Goal: Communication & Community: Participate in discussion

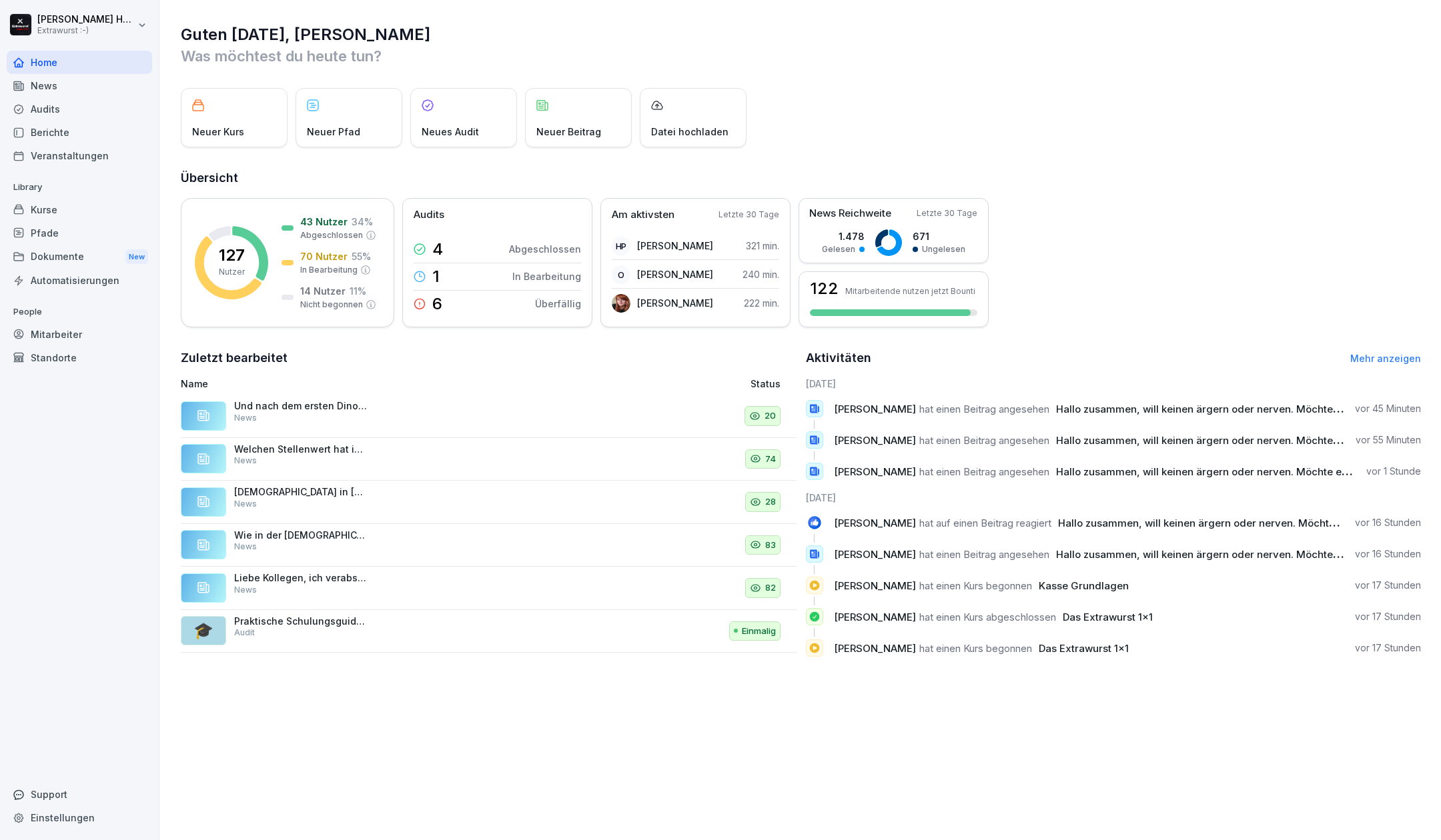
click at [89, 81] on div "News" at bounding box center [79, 85] width 145 height 23
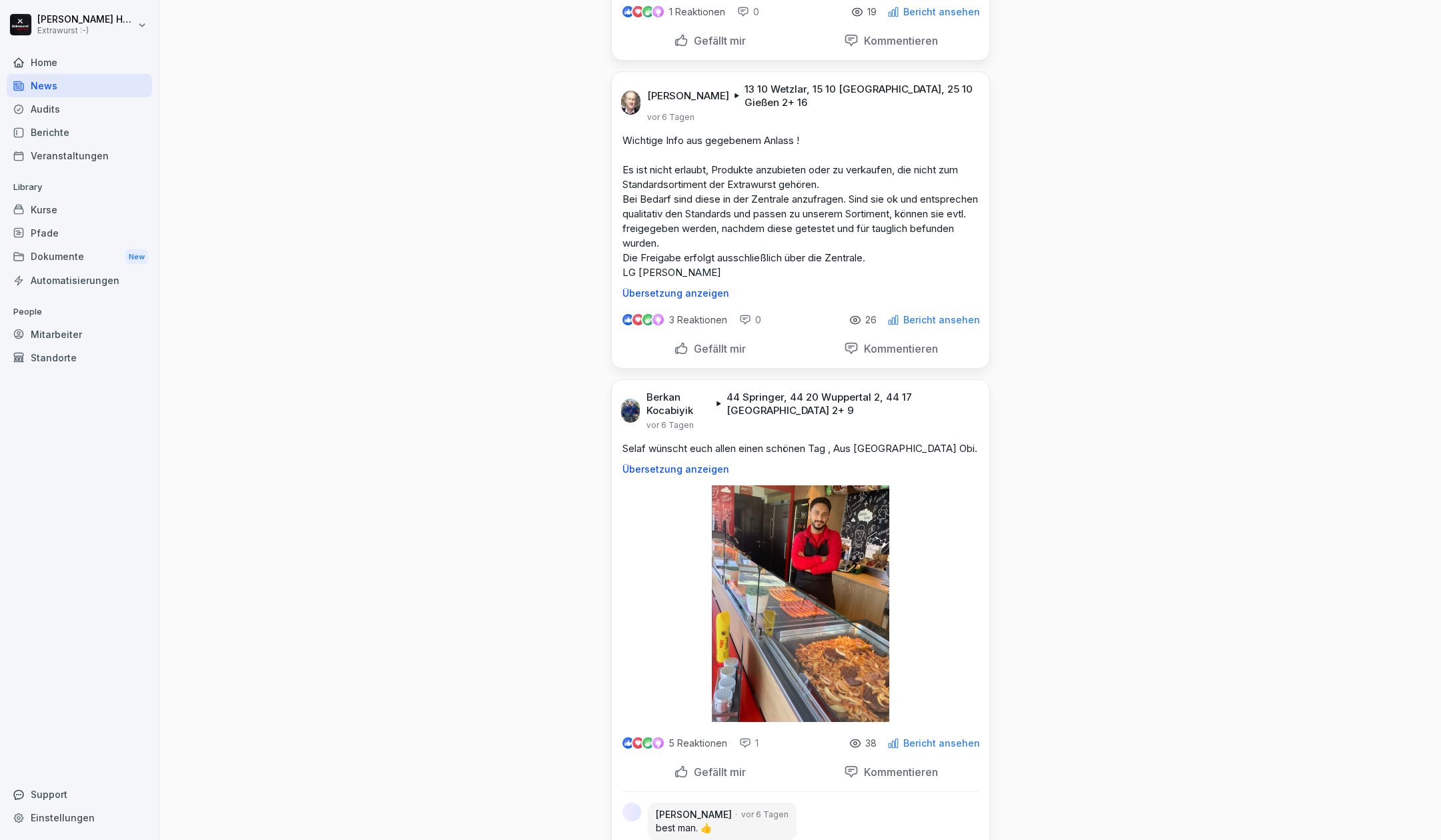
scroll to position [711, 0]
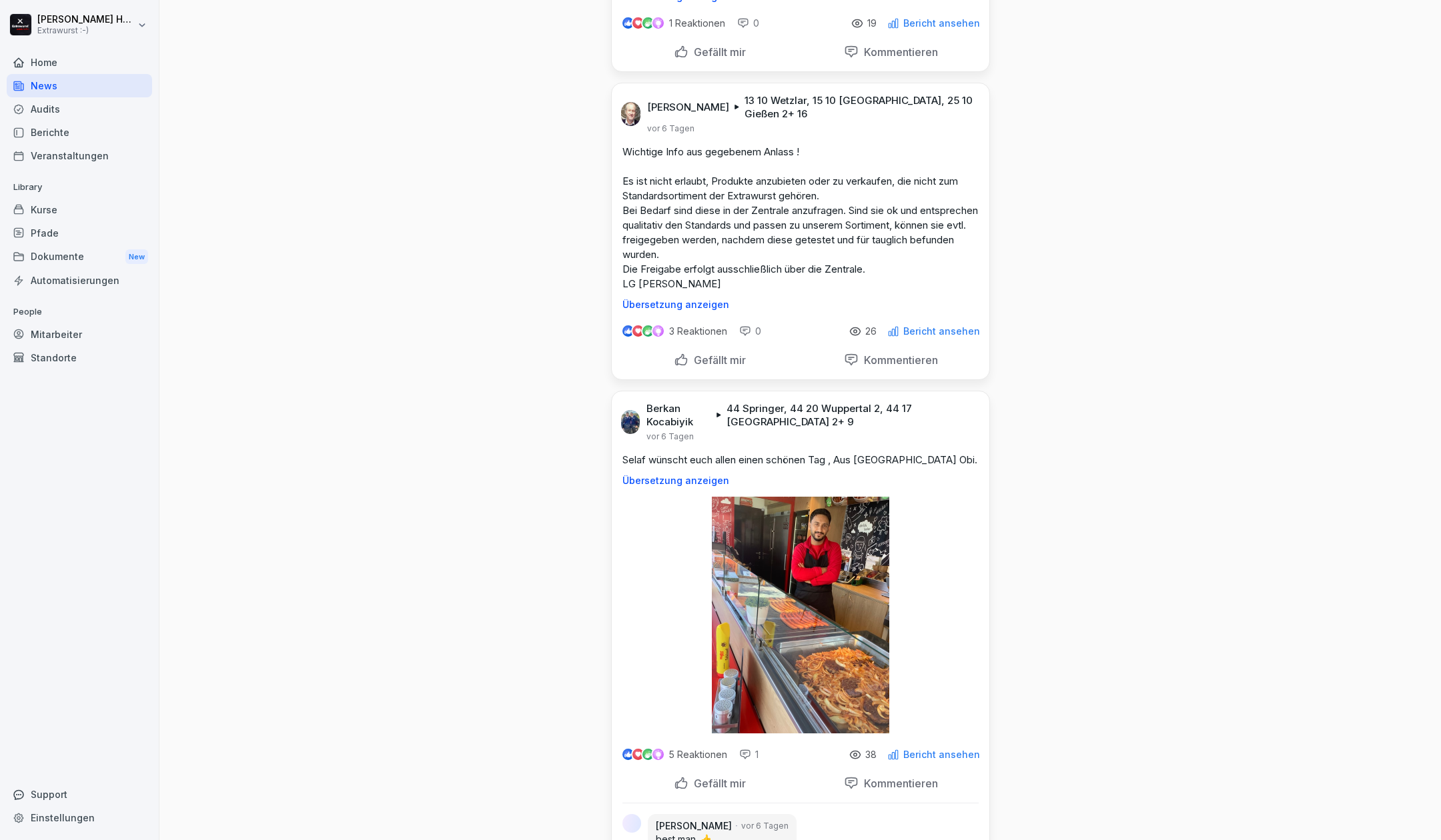
click at [726, 367] on p "Gefällt mir" at bounding box center [716, 360] width 57 height 14
click at [876, 367] on p "Kommentieren" at bounding box center [898, 360] width 80 height 14
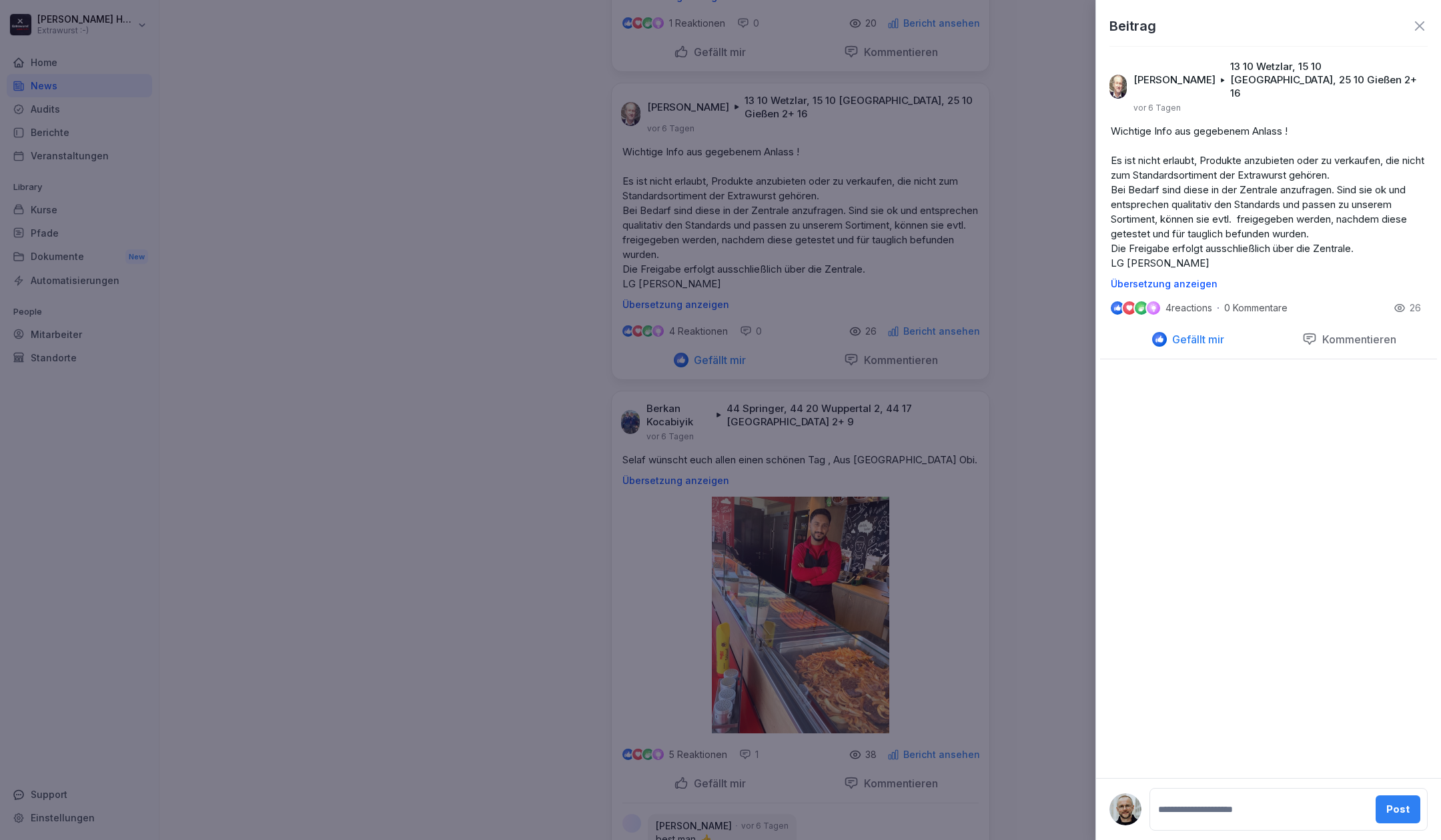
click at [1186, 809] on textarea at bounding box center [1261, 809] width 212 height 27
click at [1321, 796] on textarea "**********" at bounding box center [1262, 804] width 214 height 40
click at [1304, 815] on textarea "**********" at bounding box center [1262, 804] width 214 height 40
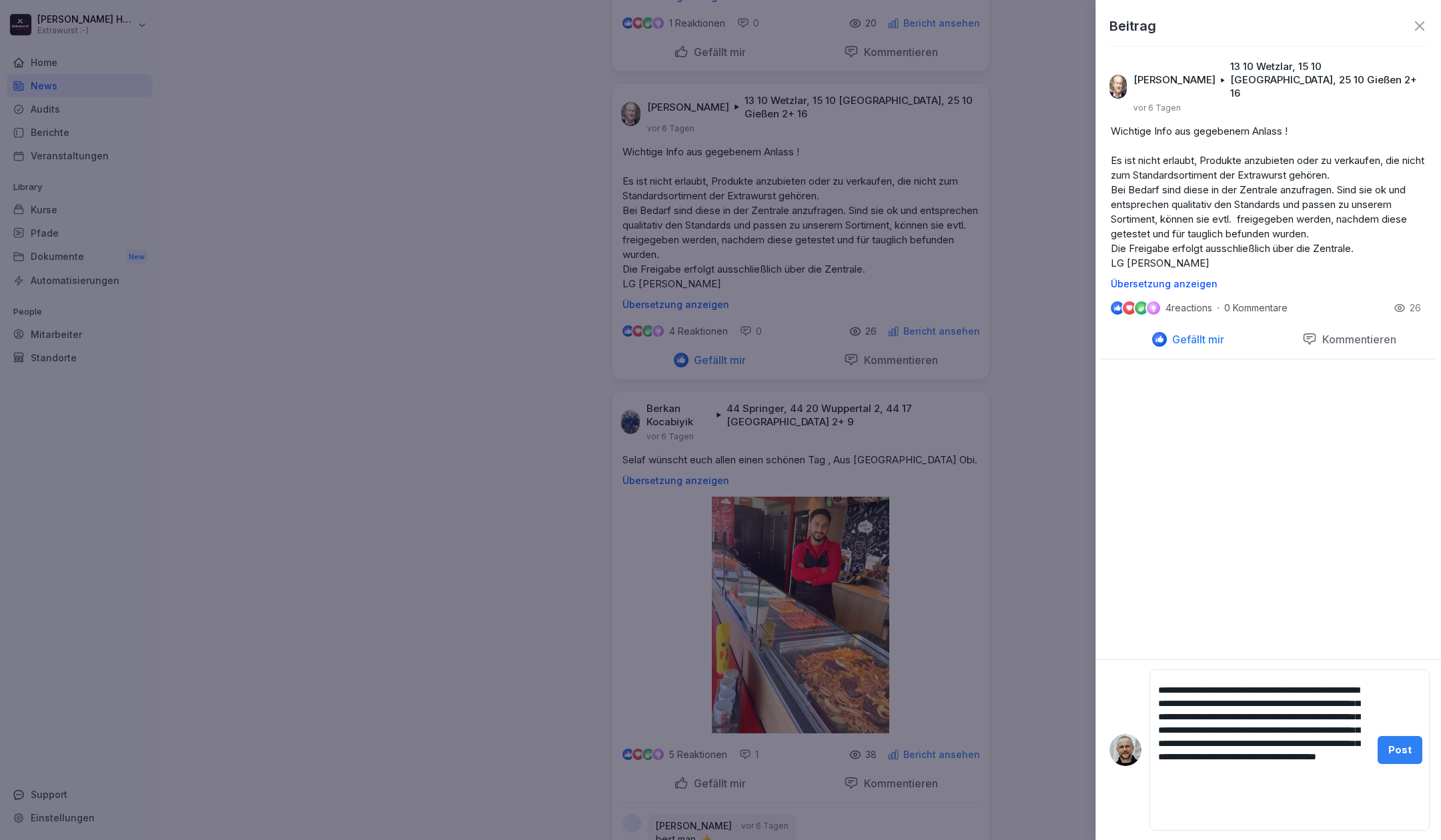
type textarea "**********"
click at [1410, 757] on button "Post" at bounding box center [1400, 750] width 45 height 28
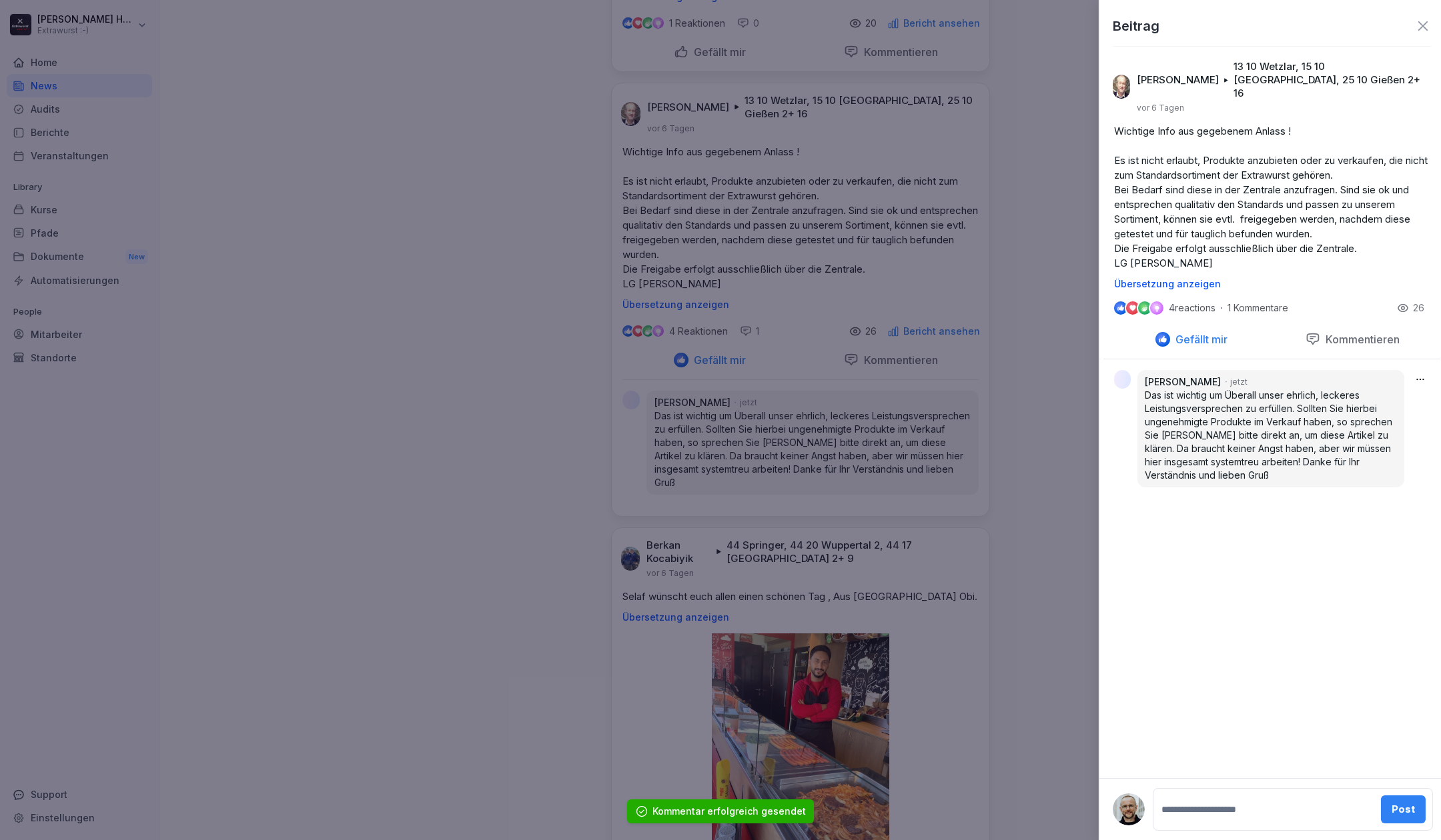
click at [504, 525] on div at bounding box center [720, 420] width 1441 height 840
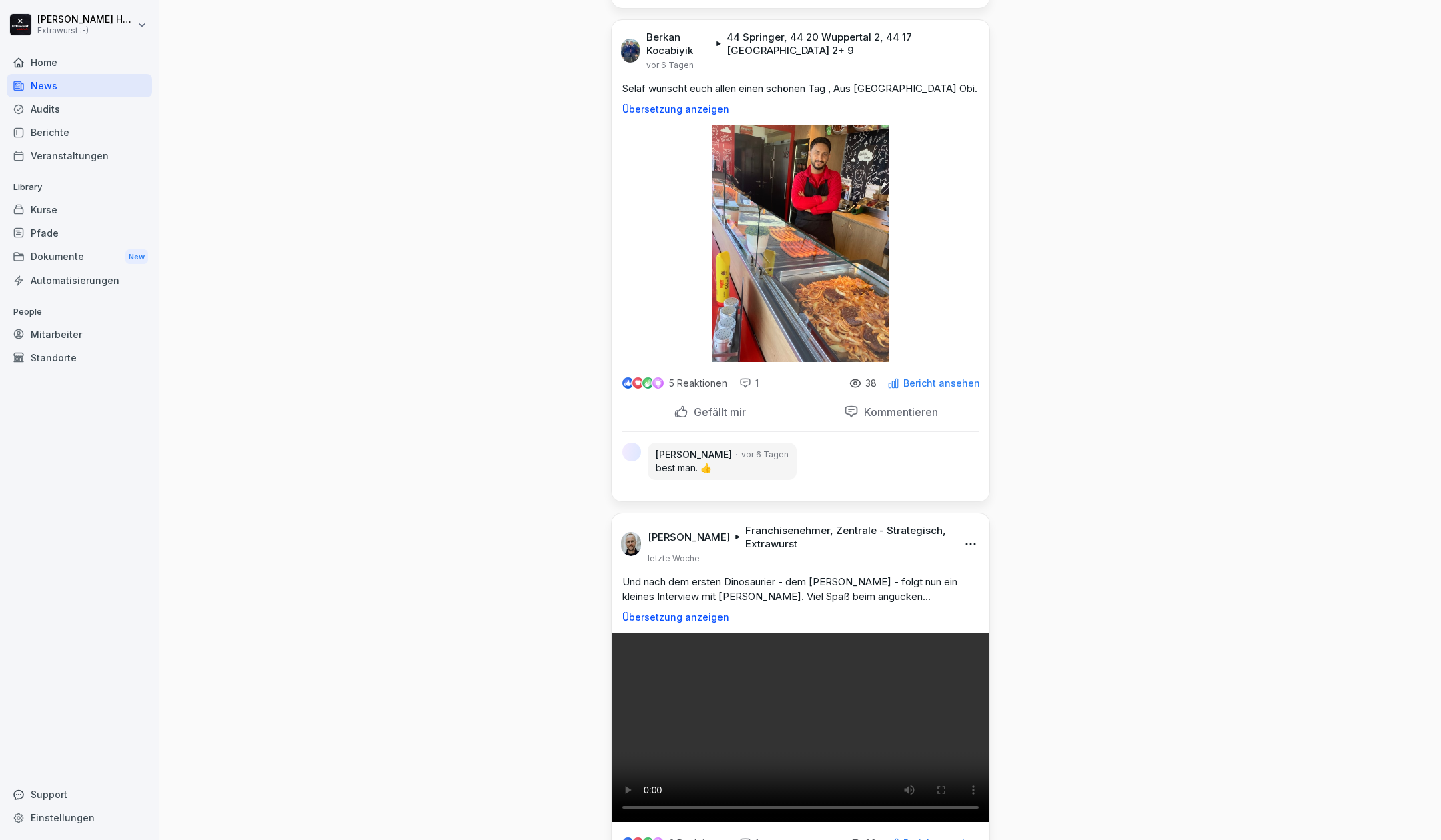
scroll to position [1245, 0]
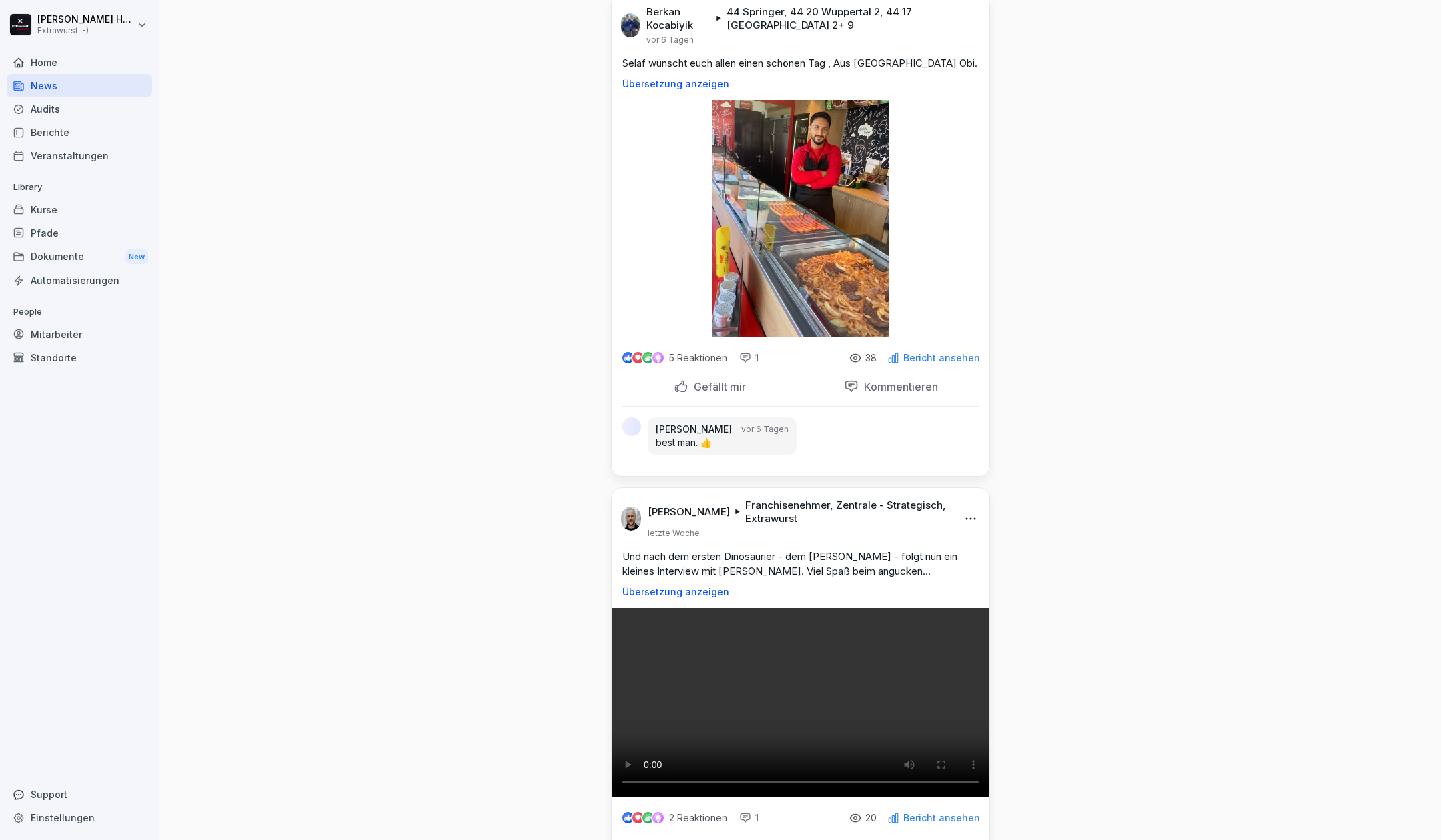
click at [717, 393] on p "Gefällt mir" at bounding box center [716, 386] width 57 height 14
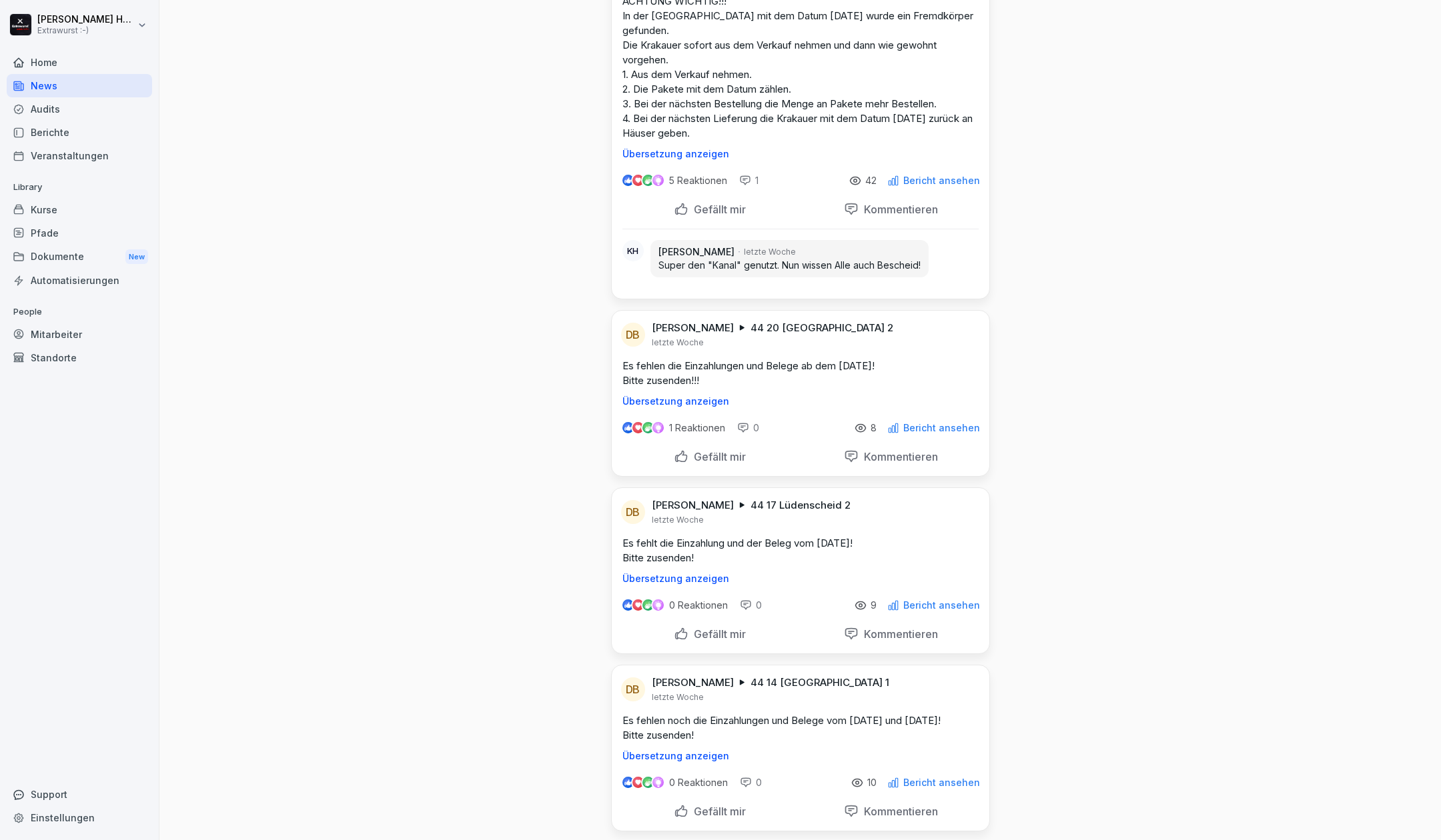
scroll to position [3023, 0]
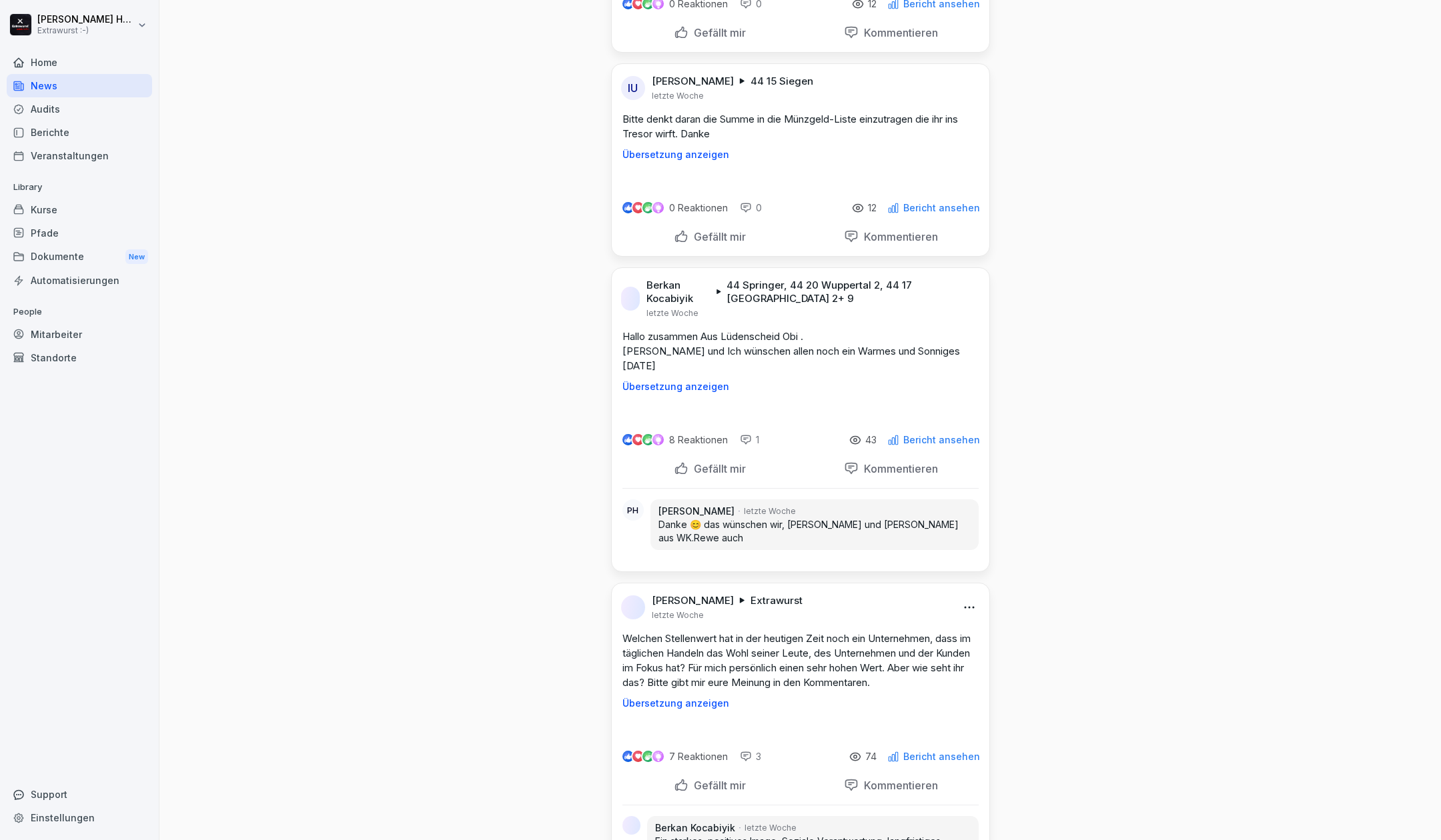
scroll to position [4446, 0]
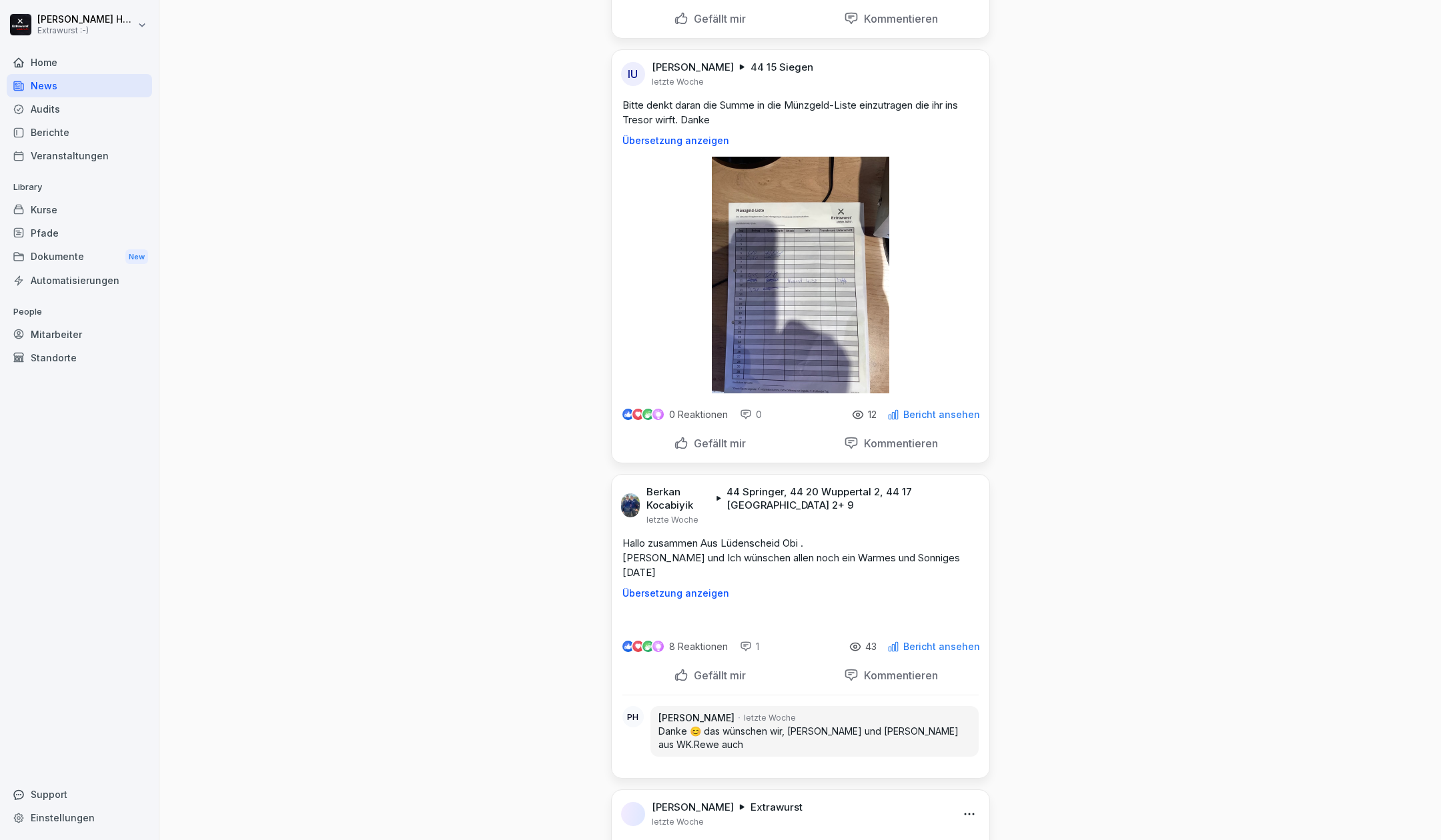
click at [912, 26] on p "Kommentieren" at bounding box center [898, 18] width 80 height 14
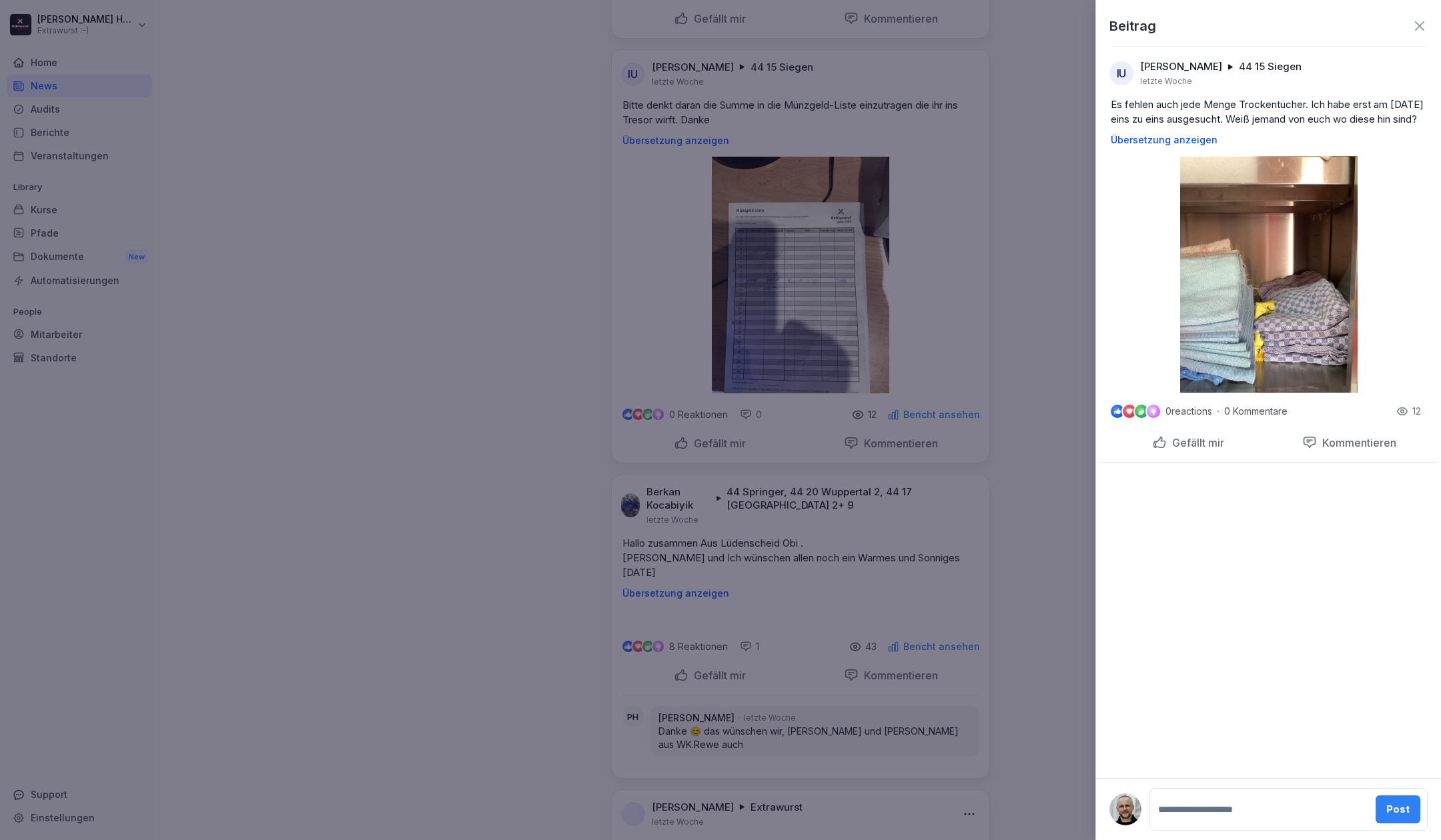
click at [1235, 809] on textarea at bounding box center [1261, 809] width 212 height 27
type textarea "**********"
click at [1410, 797] on button "Post" at bounding box center [1400, 803] width 45 height 28
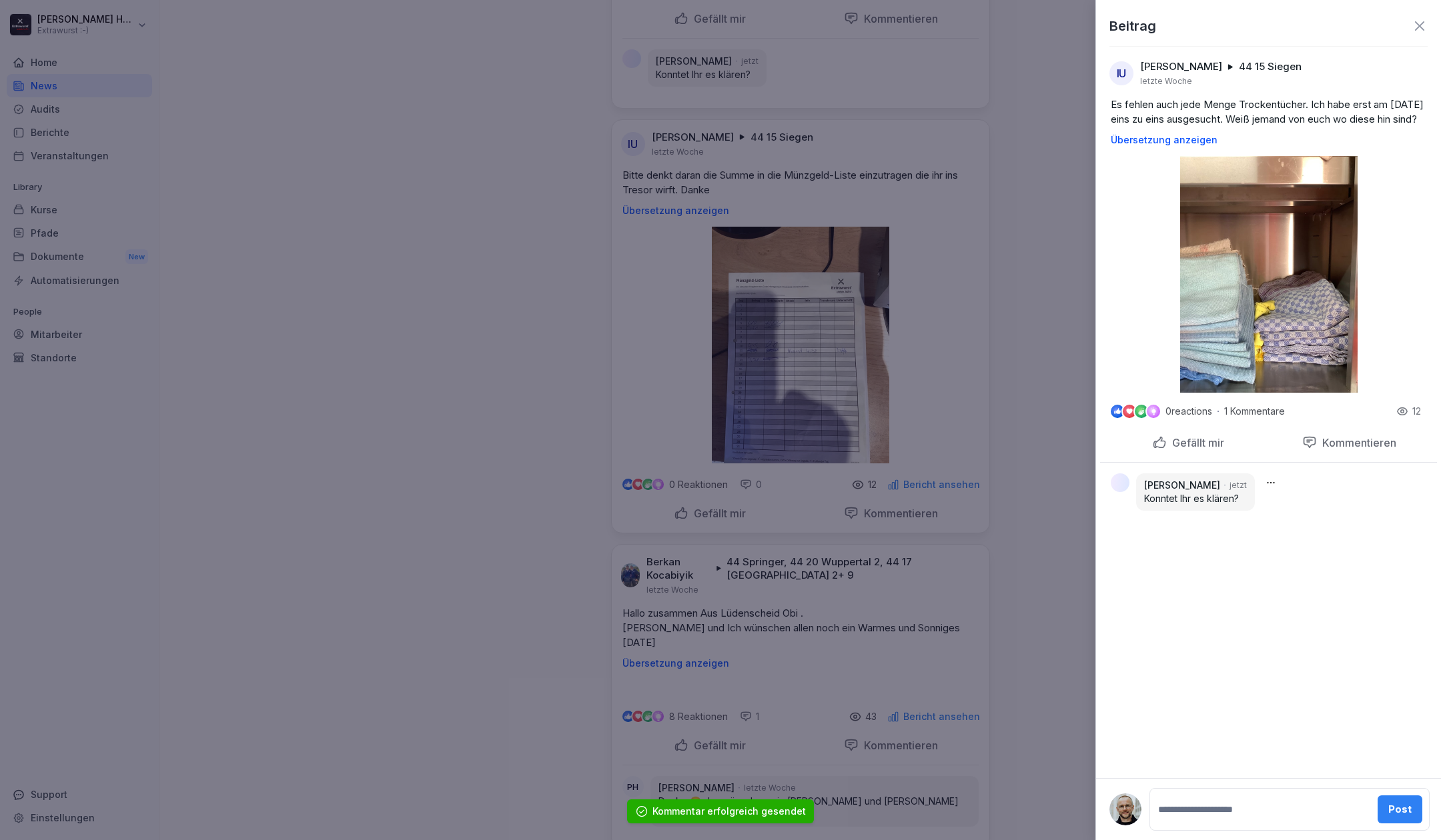
click at [1010, 639] on div at bounding box center [720, 420] width 1441 height 840
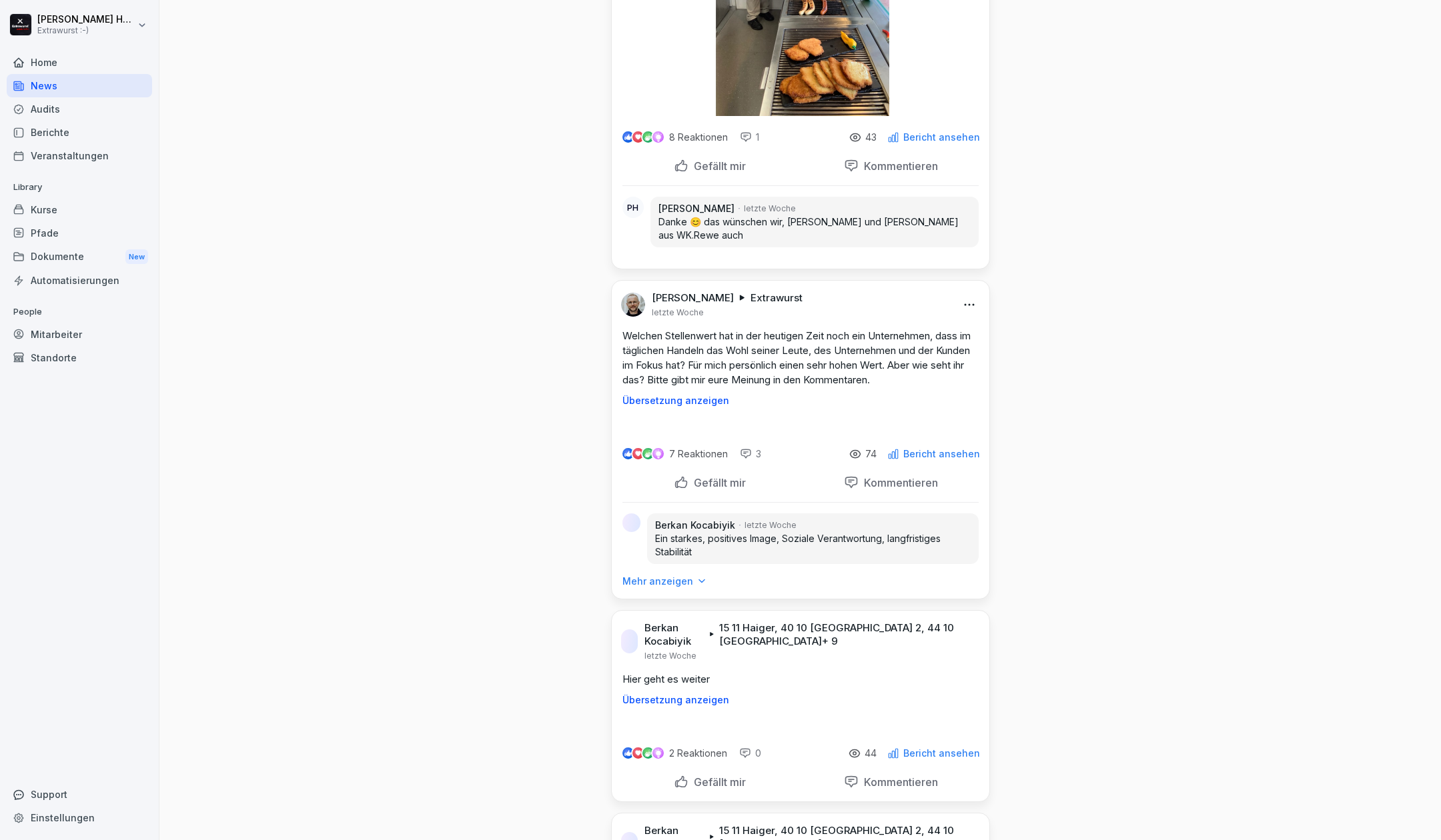
scroll to position [5246, 0]
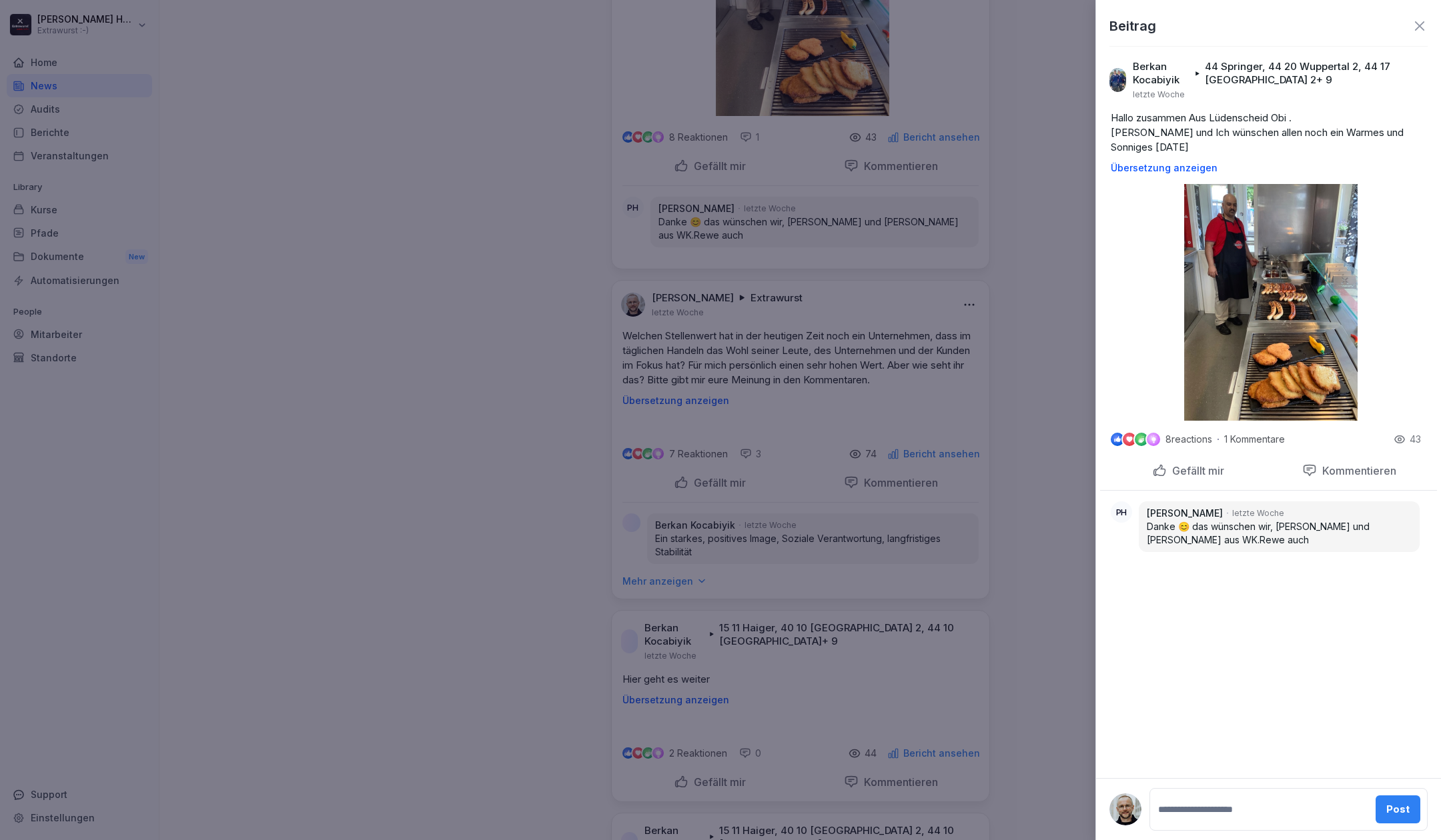
click at [1302, 325] on img at bounding box center [1268, 302] width 178 height 237
click at [569, 416] on div at bounding box center [720, 420] width 1441 height 840
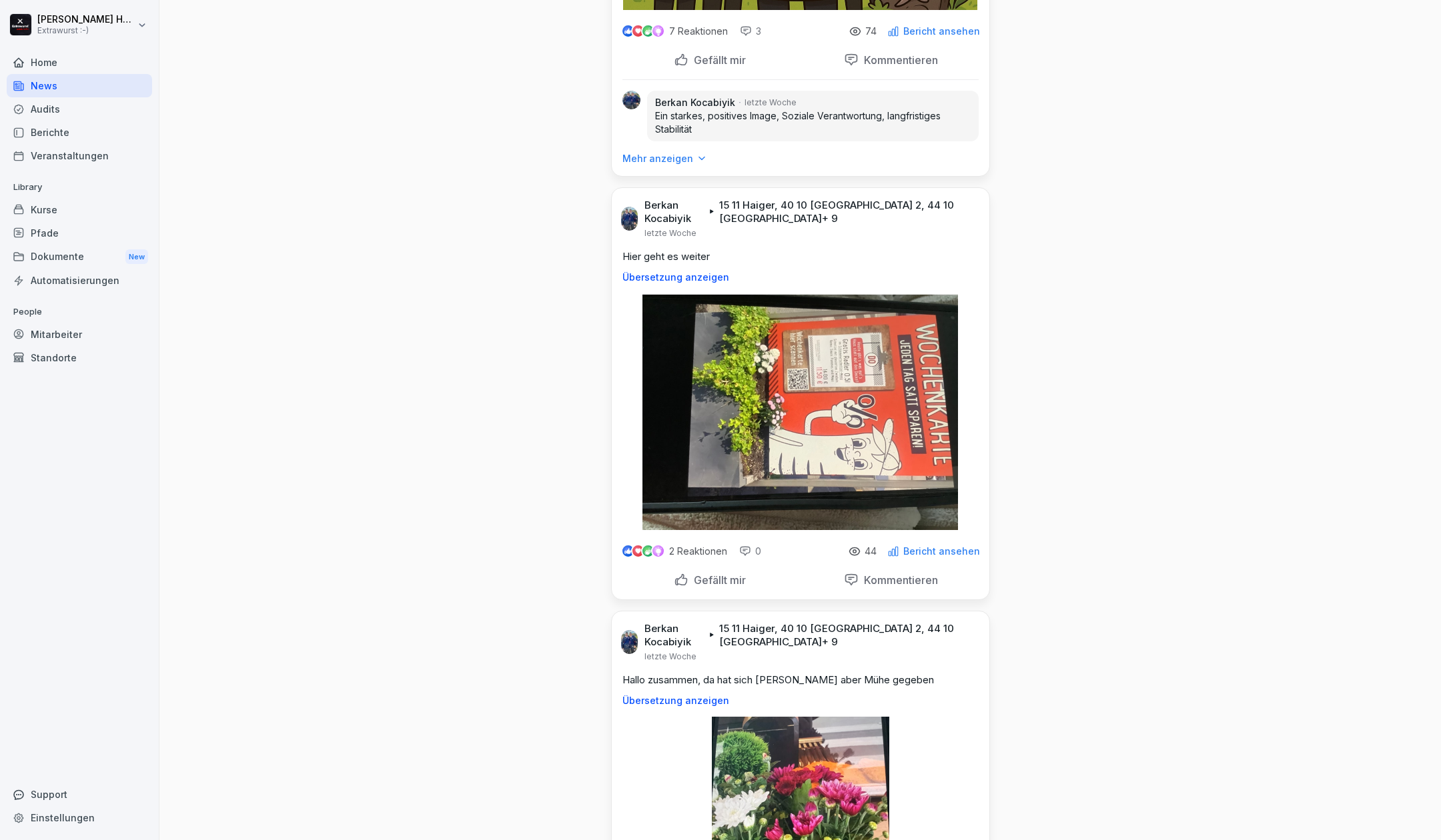
scroll to position [5869, 0]
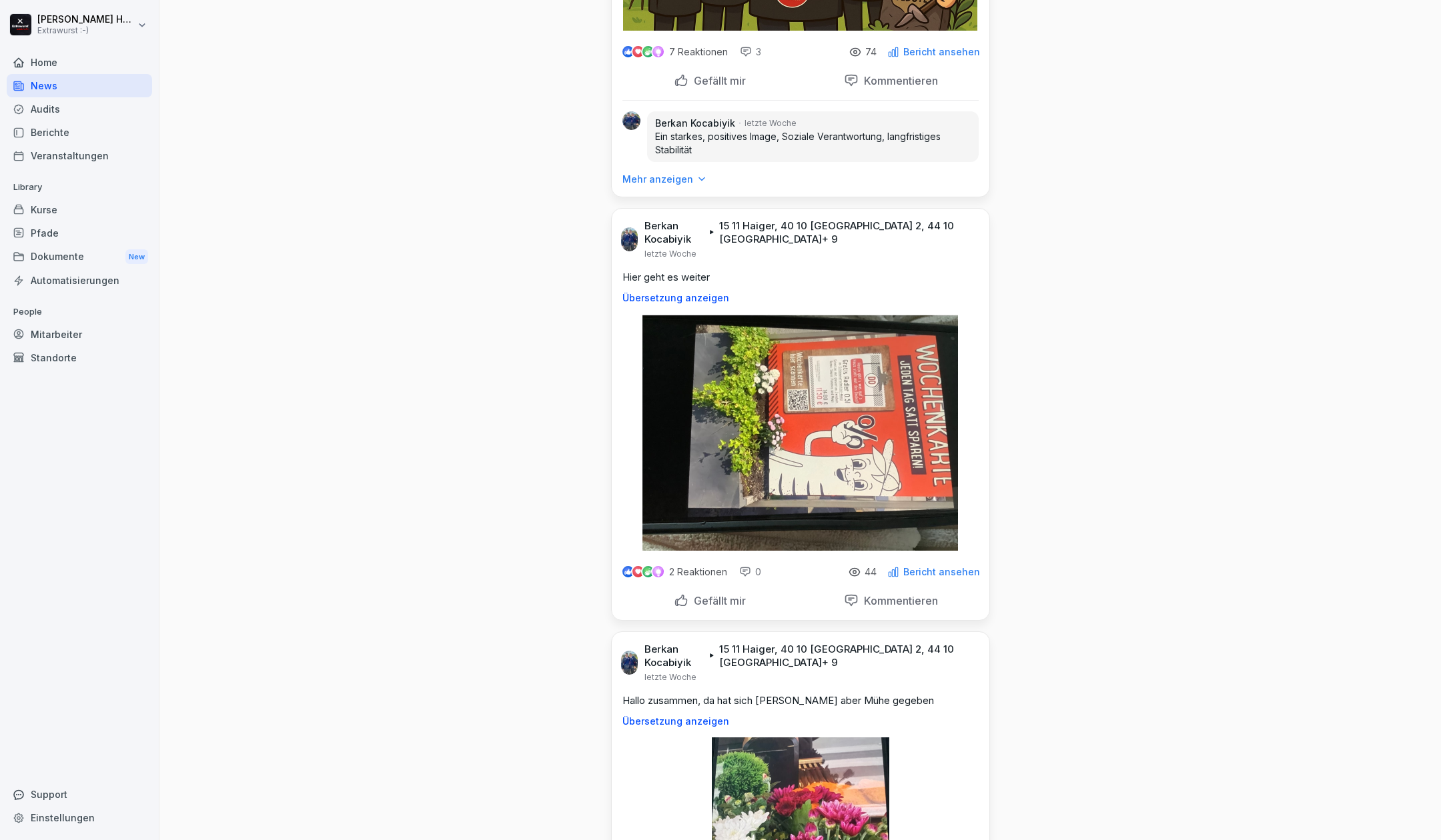
click at [862, 88] on p "Kommentieren" at bounding box center [898, 80] width 80 height 14
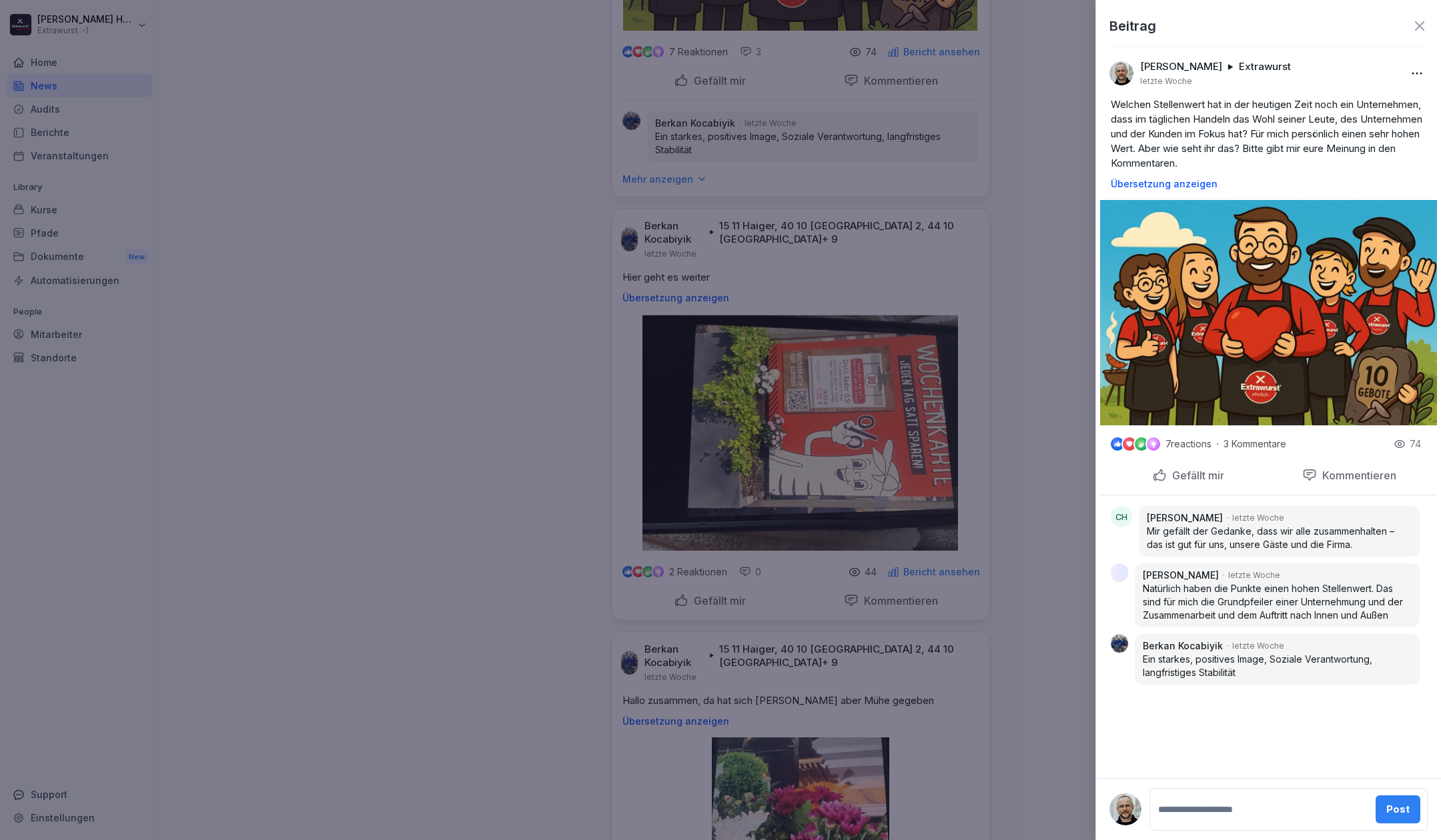
click at [1247, 806] on textarea at bounding box center [1261, 809] width 212 height 27
type textarea "**********"
click at [1385, 797] on button "Post" at bounding box center [1400, 797] width 45 height 28
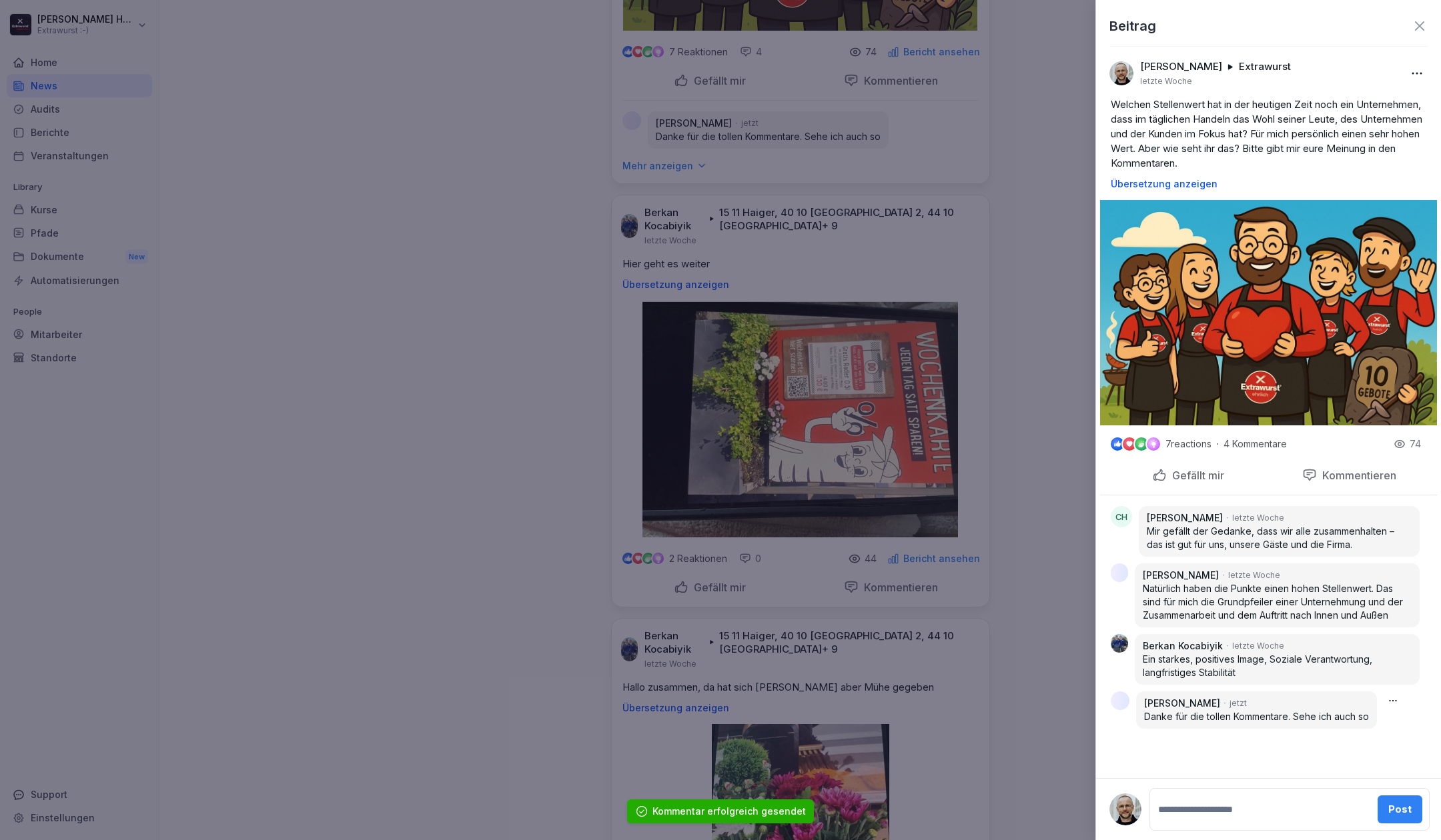
click at [995, 662] on div at bounding box center [720, 420] width 1441 height 840
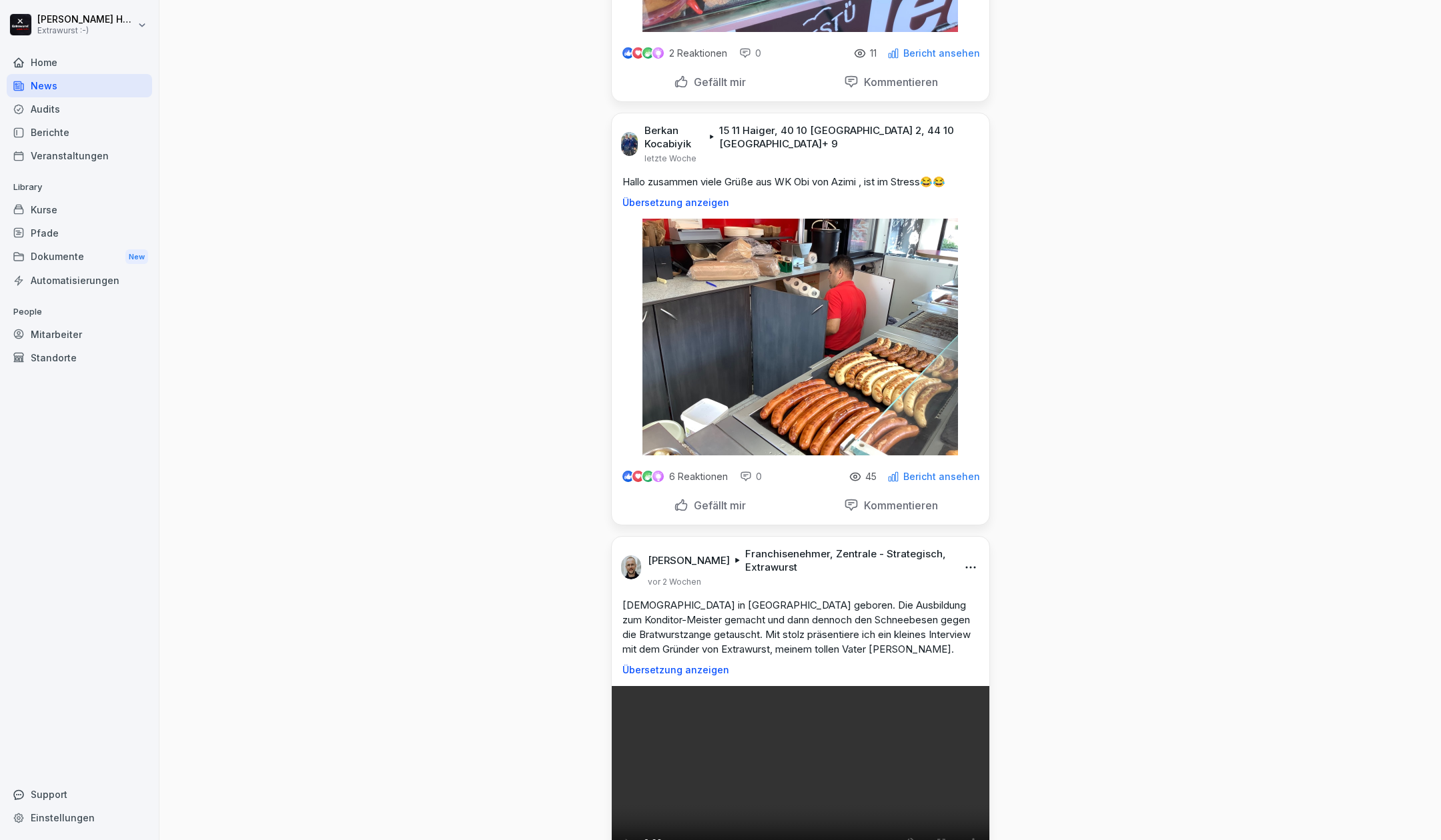
scroll to position [6936, 0]
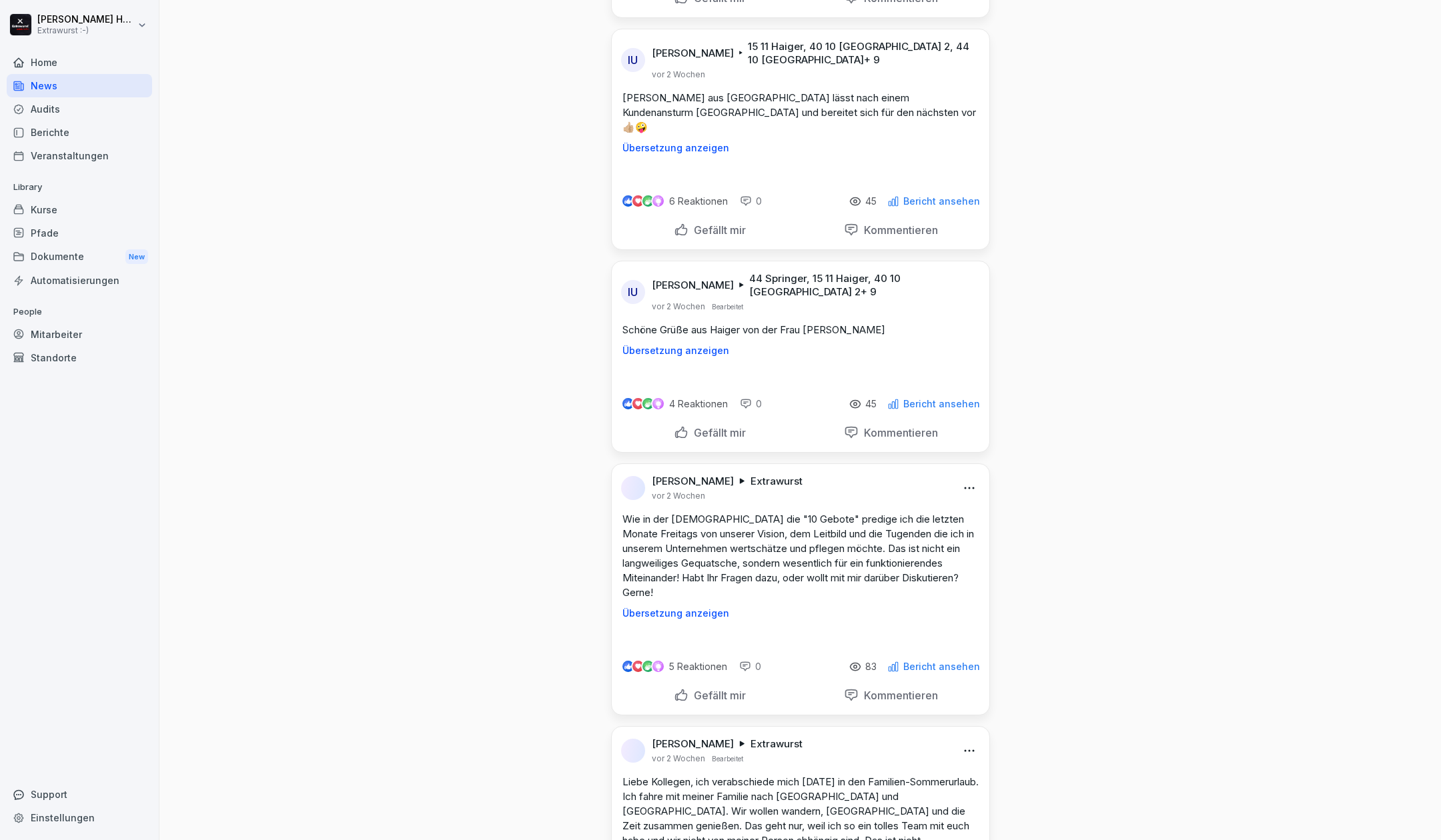
scroll to position [9692, 0]
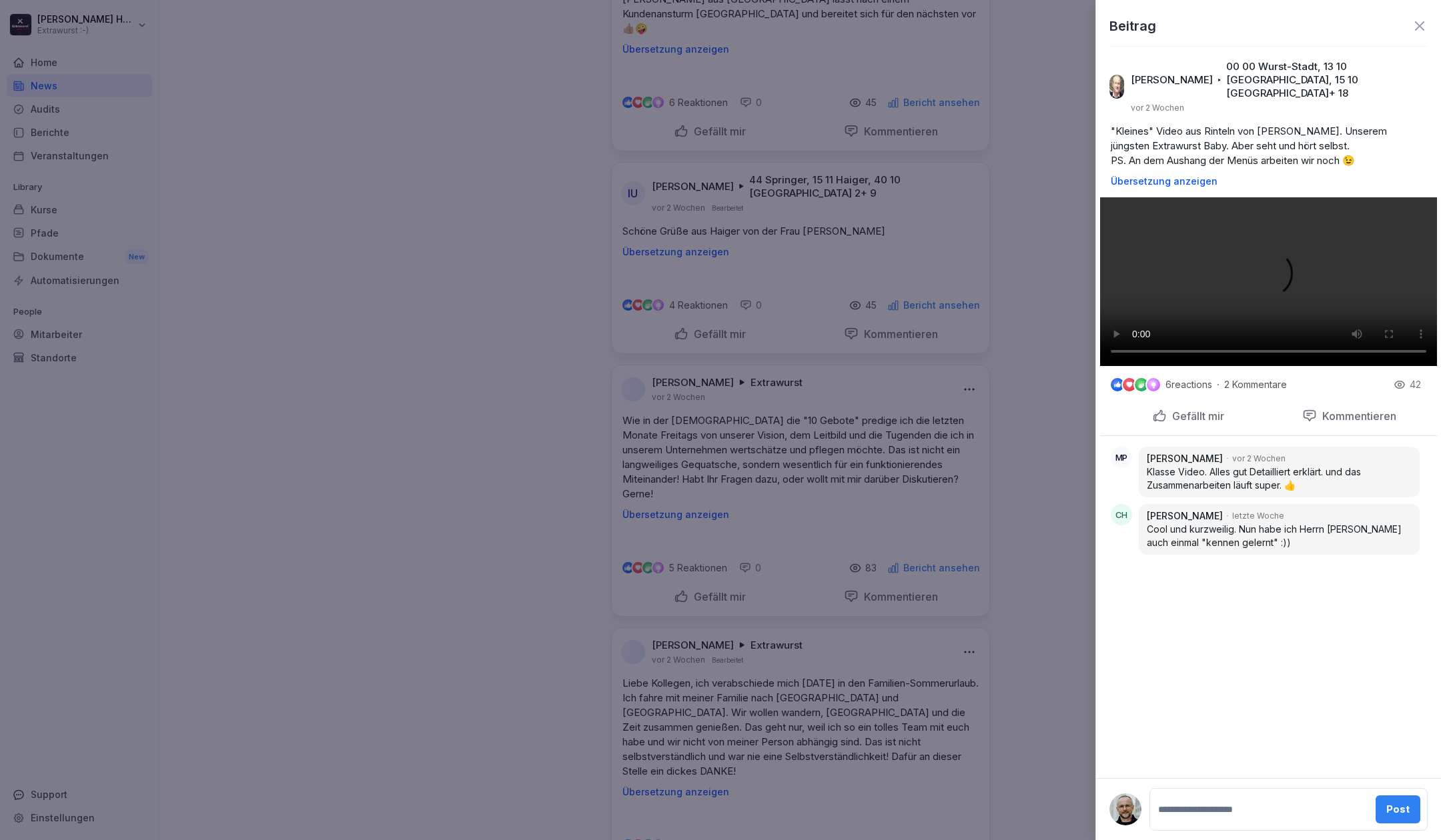
scroll to position [179, 0]
click at [1218, 809] on textarea at bounding box center [1261, 809] width 212 height 27
type textarea "**********"
click at [1386, 795] on div "Post" at bounding box center [1398, 797] width 23 height 14
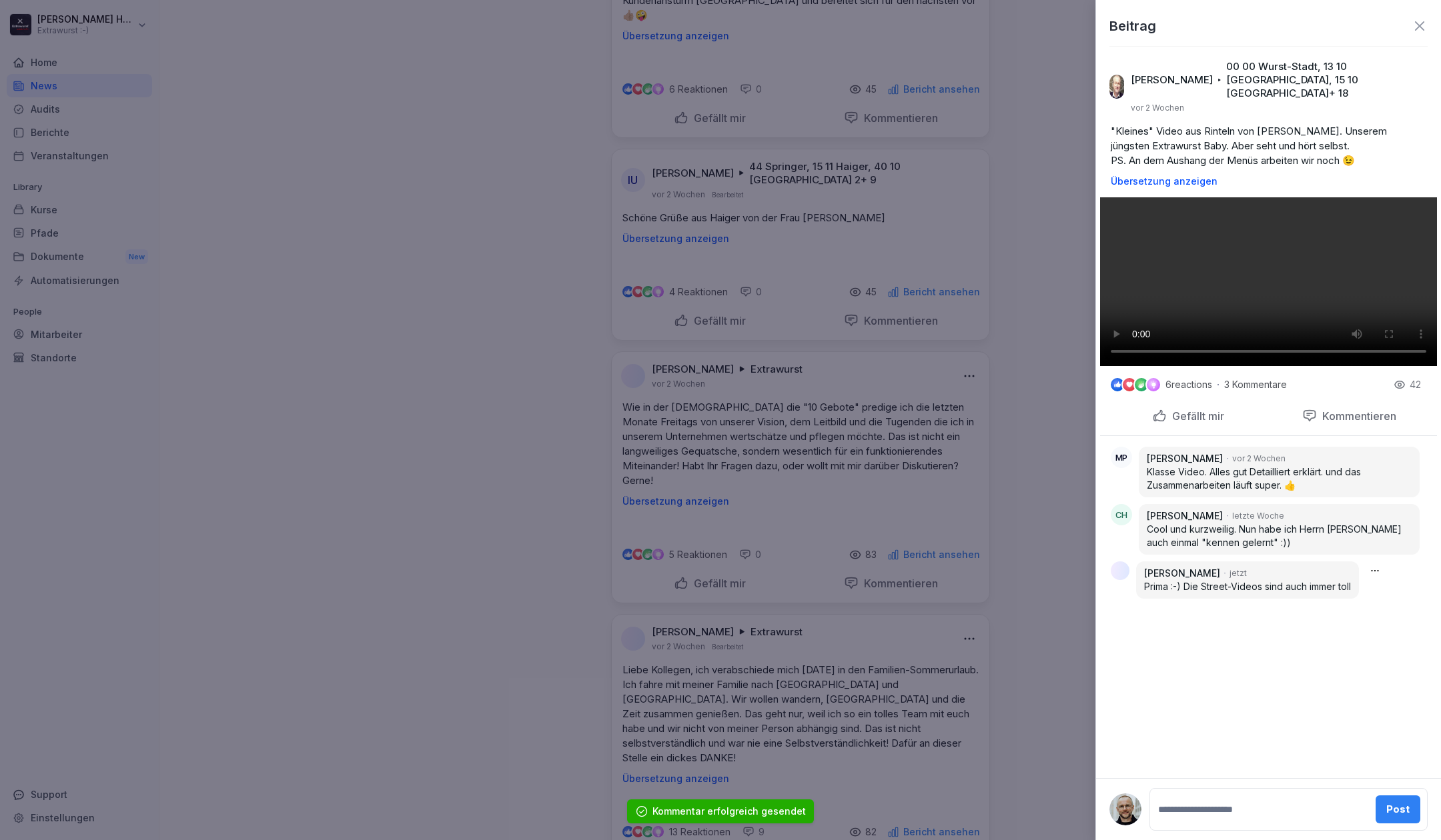
scroll to position [223, 0]
click at [540, 610] on div at bounding box center [720, 420] width 1441 height 840
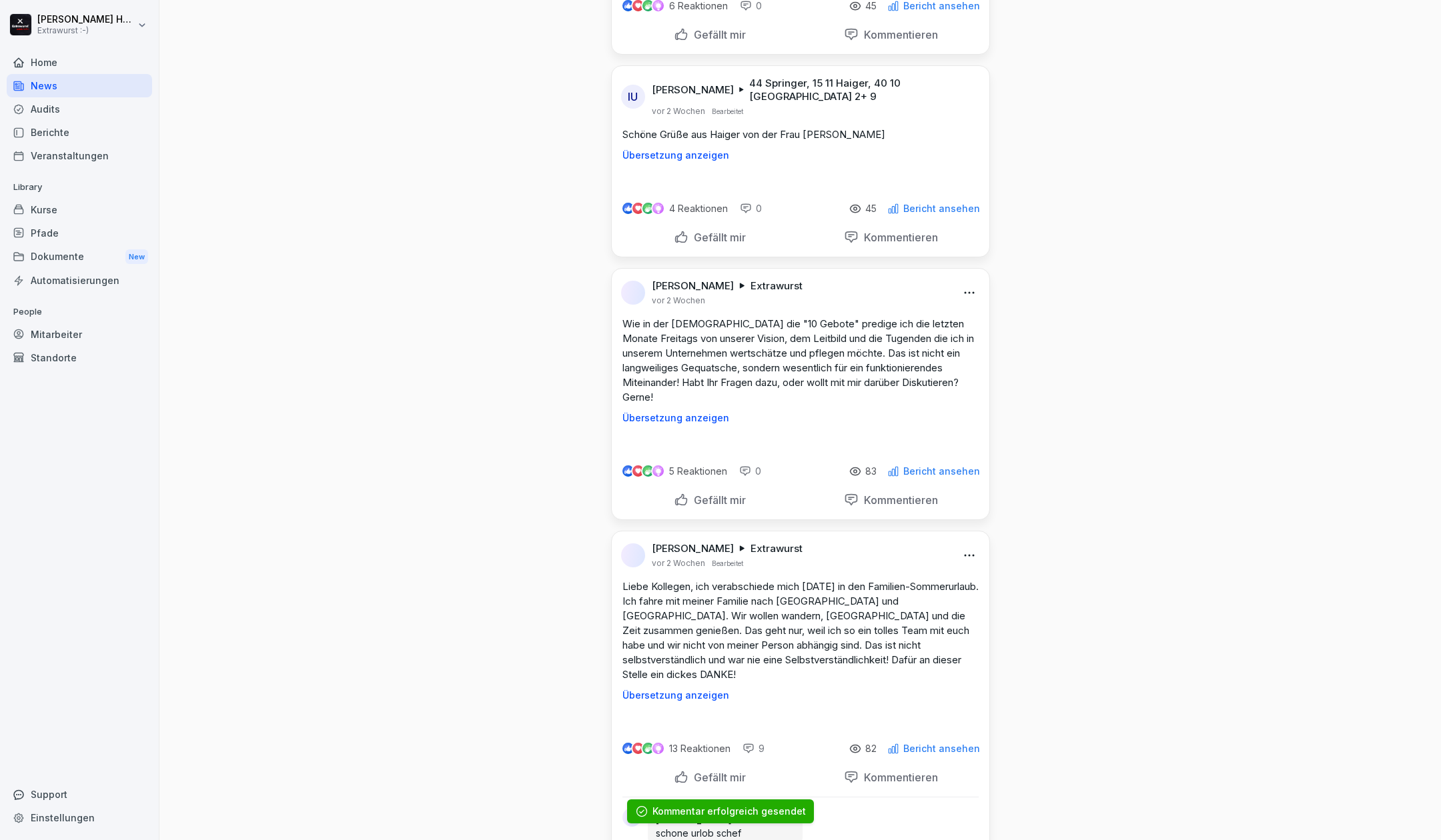
scroll to position [10137, 0]
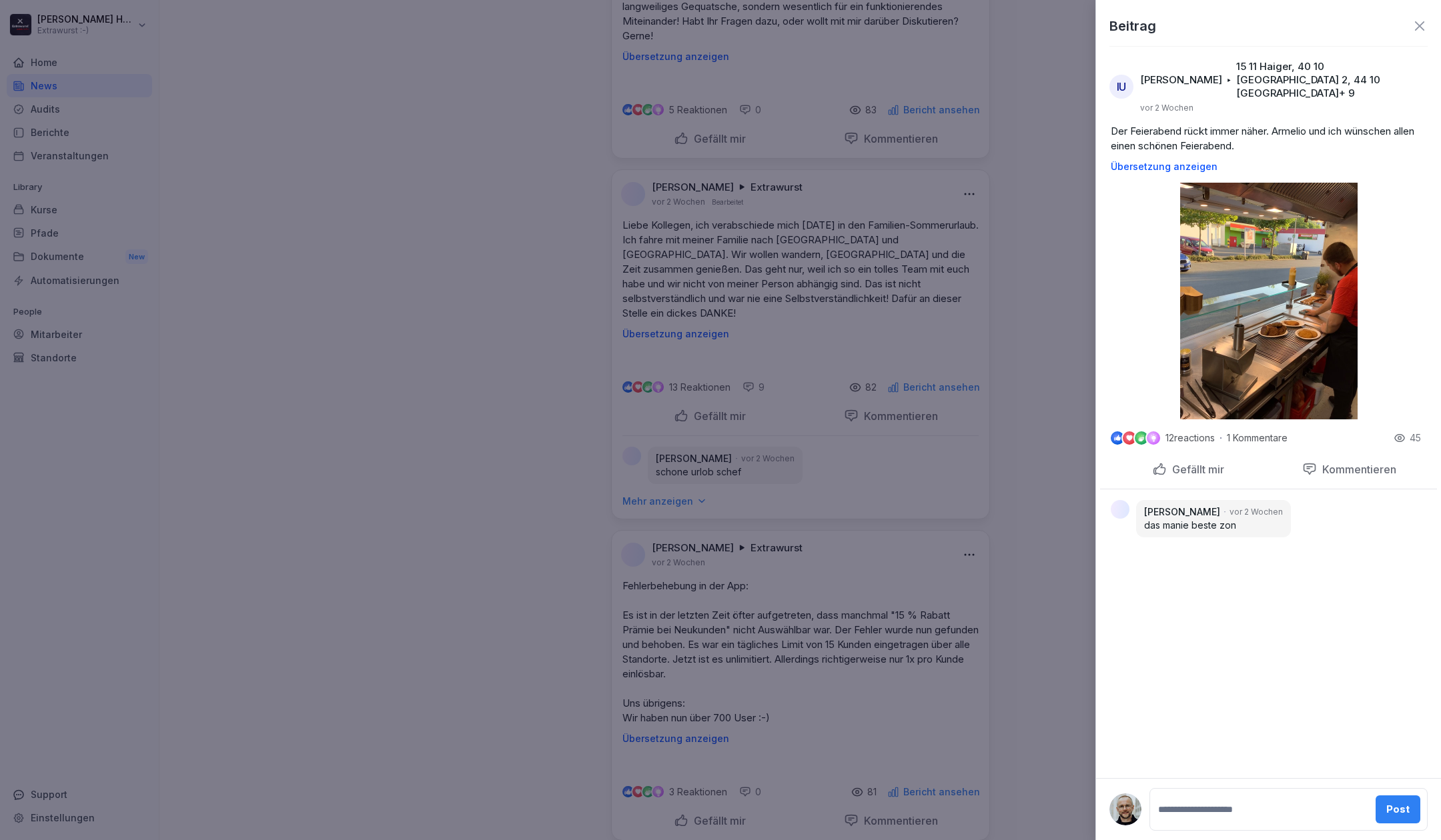
click at [1282, 280] on img at bounding box center [1268, 301] width 178 height 237
click at [515, 328] on div at bounding box center [720, 420] width 1441 height 840
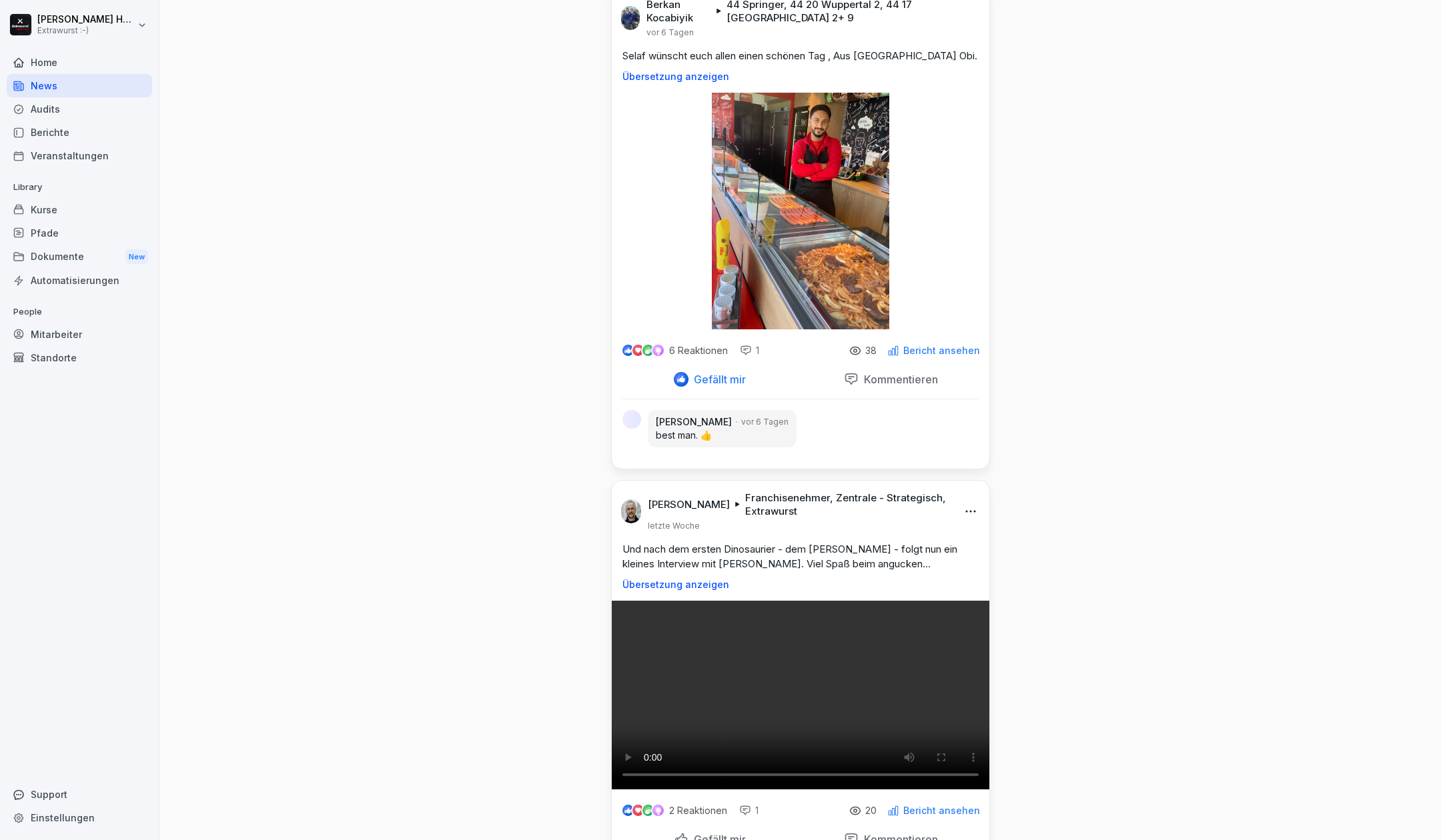
scroll to position [0, 0]
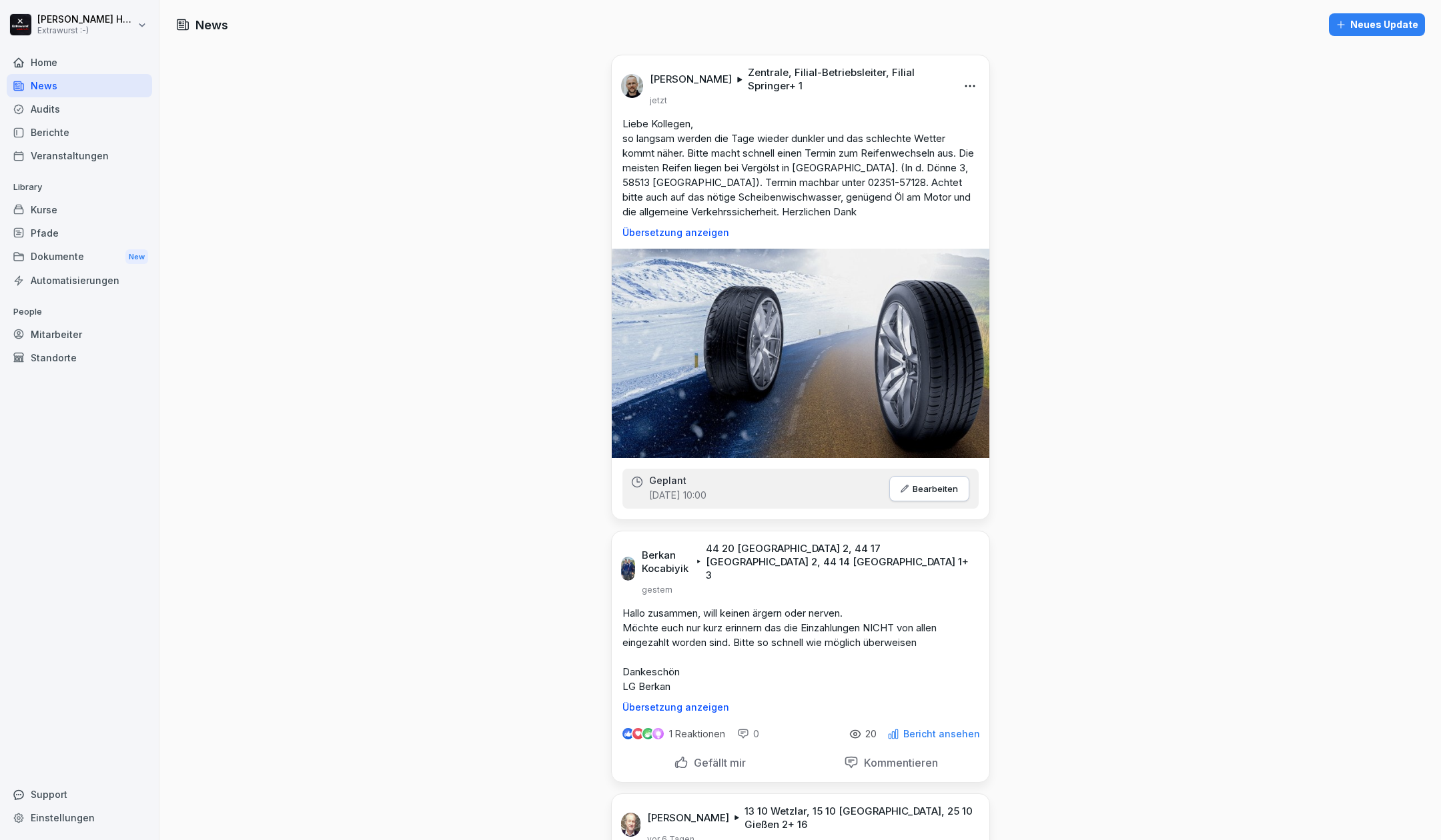
click at [1355, 30] on div "Neues Update" at bounding box center [1377, 25] width 83 height 14
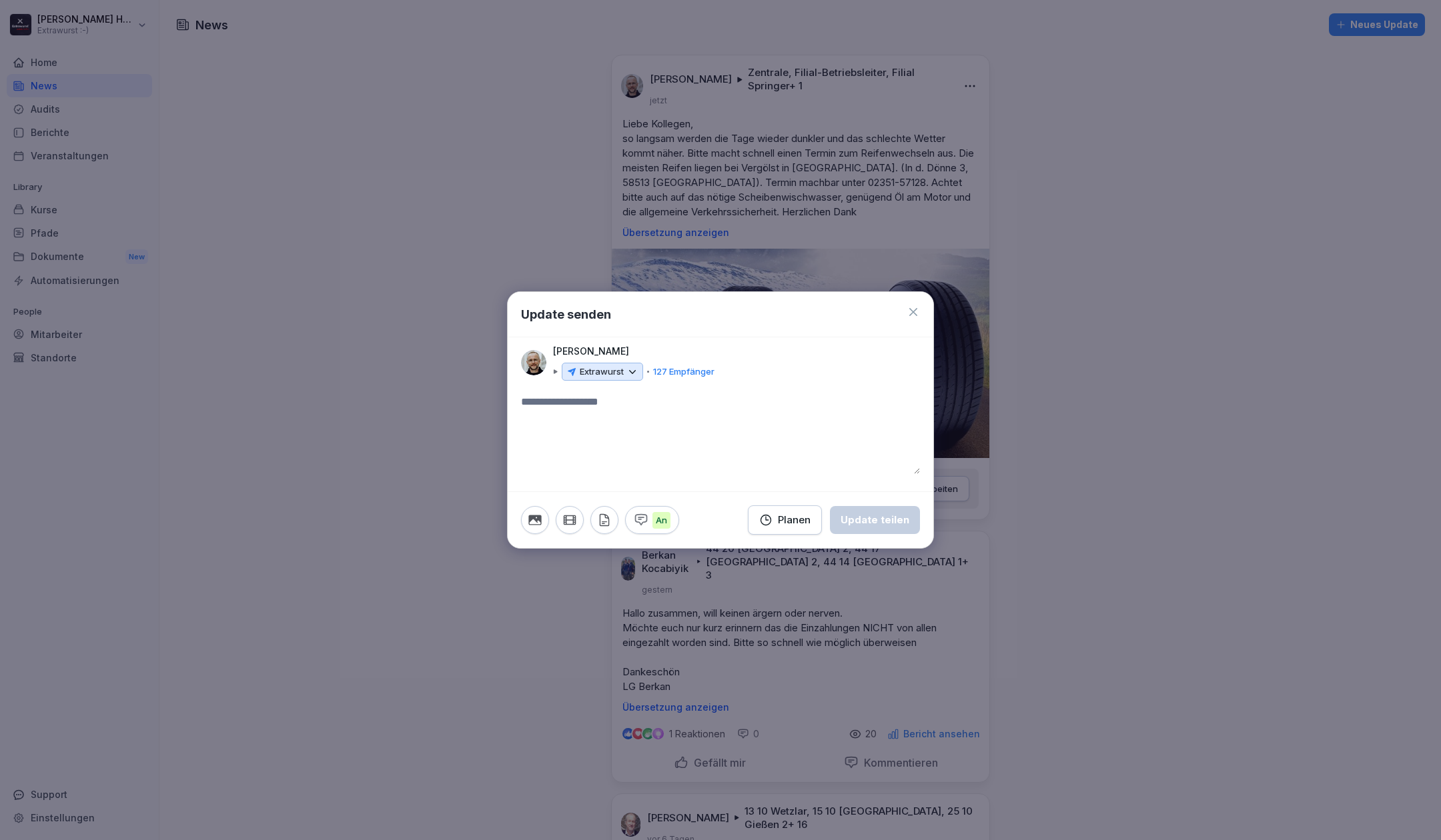
click at [535, 520] on icon "button" at bounding box center [535, 520] width 13 height 10
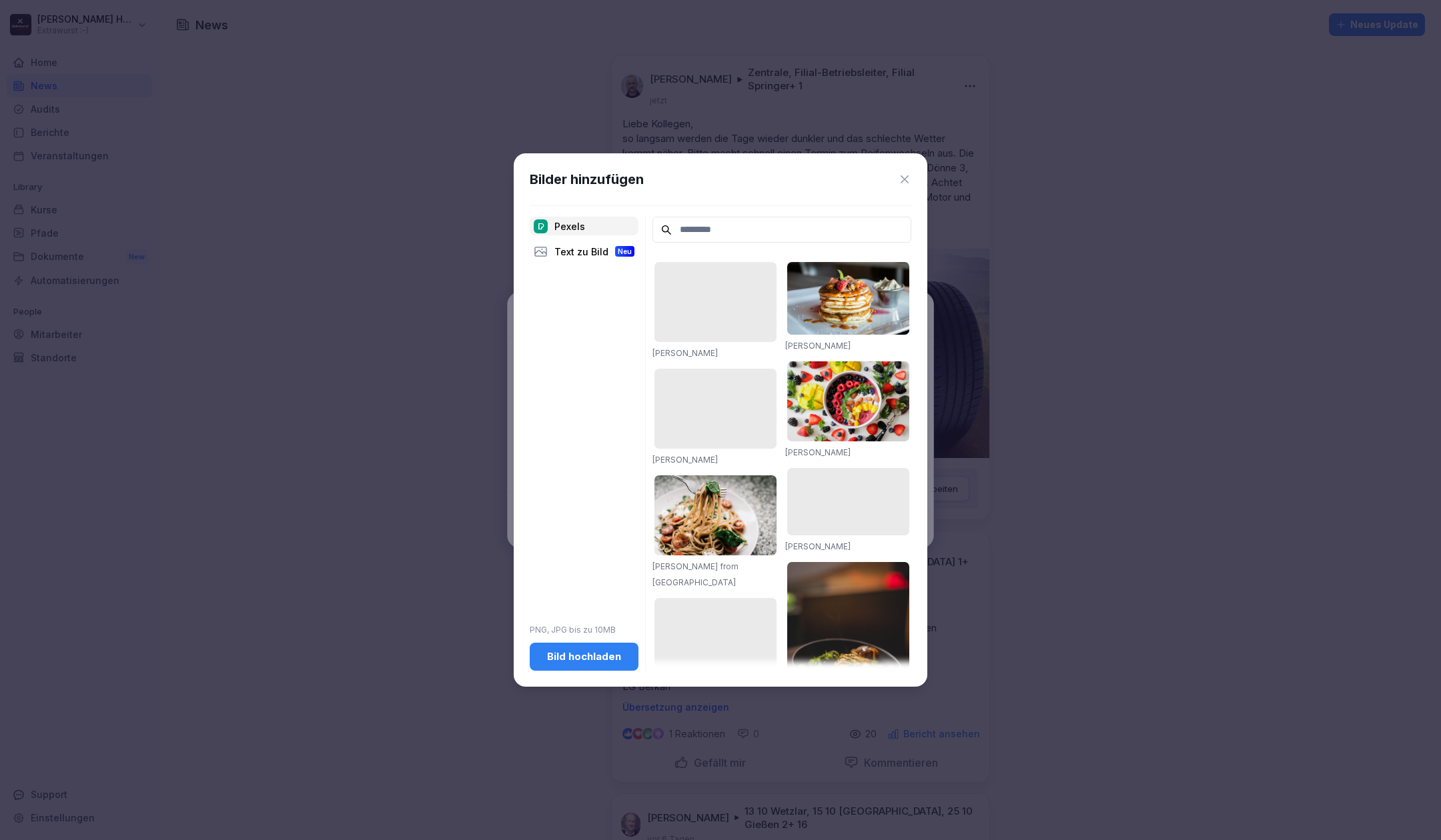
click at [557, 659] on div "Bild hochladen" at bounding box center [584, 657] width 88 height 14
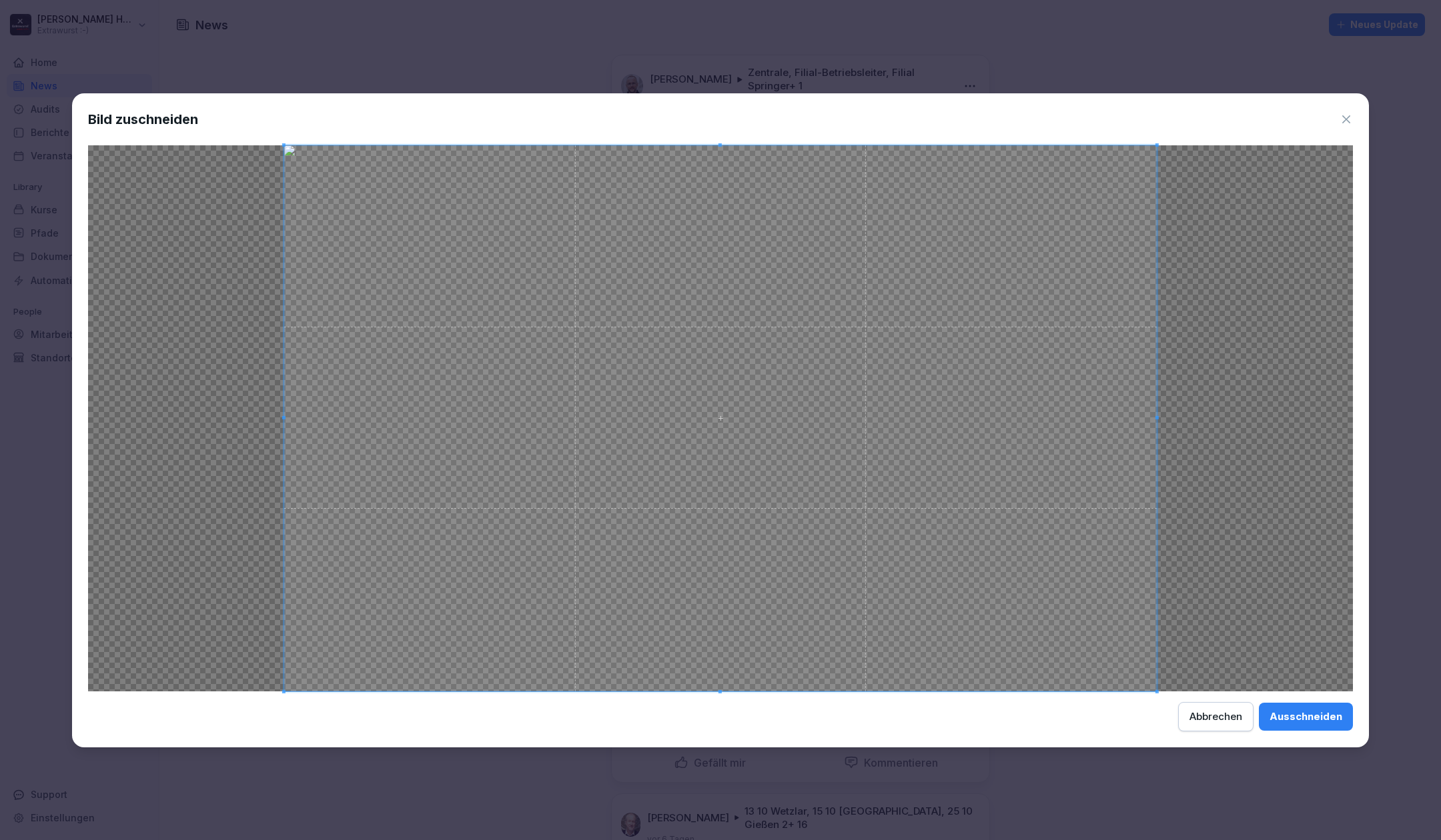
click at [1296, 711] on div "Ausschneiden" at bounding box center [1305, 717] width 73 height 14
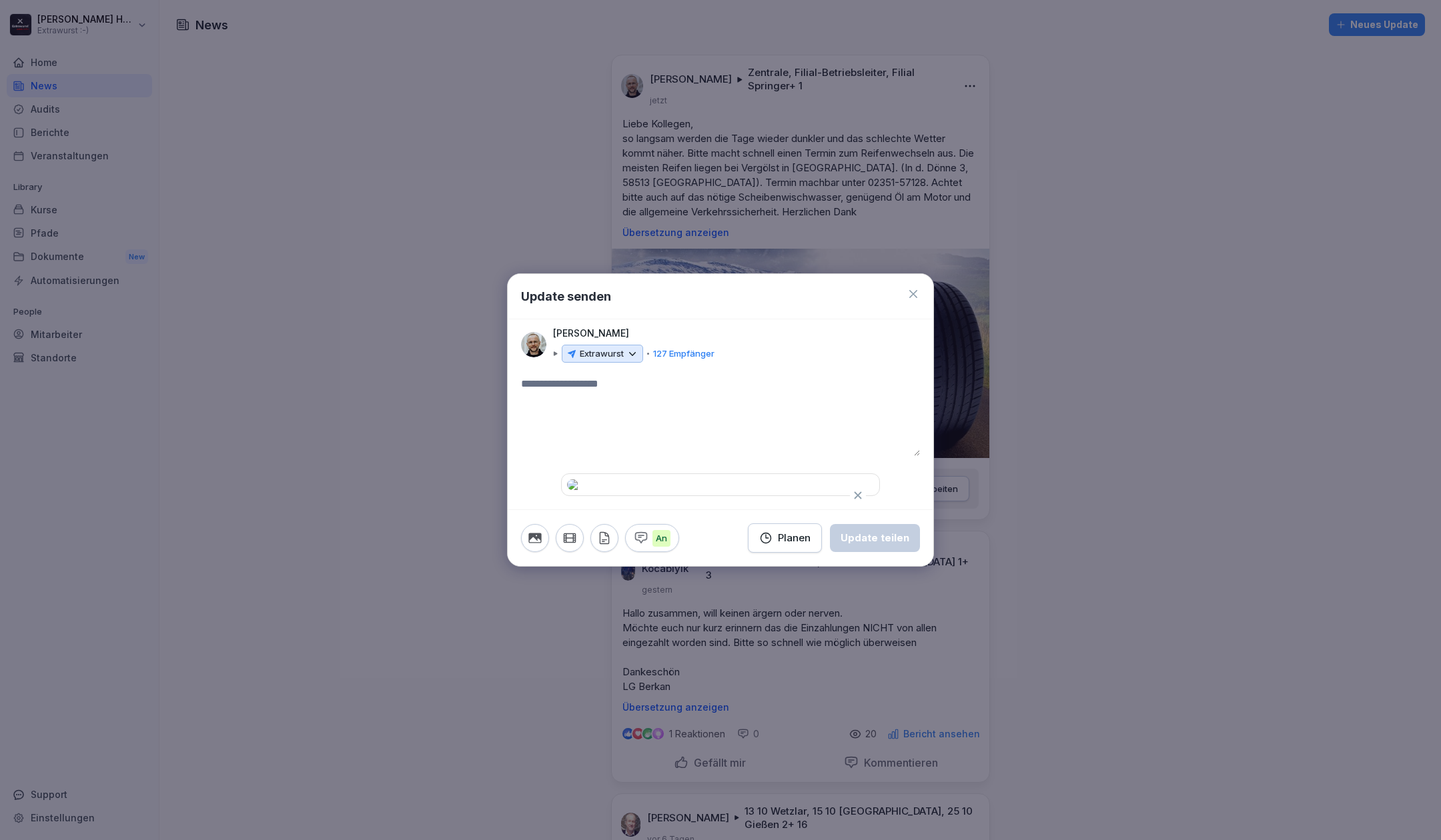
click at [660, 376] on textarea at bounding box center [720, 416] width 399 height 80
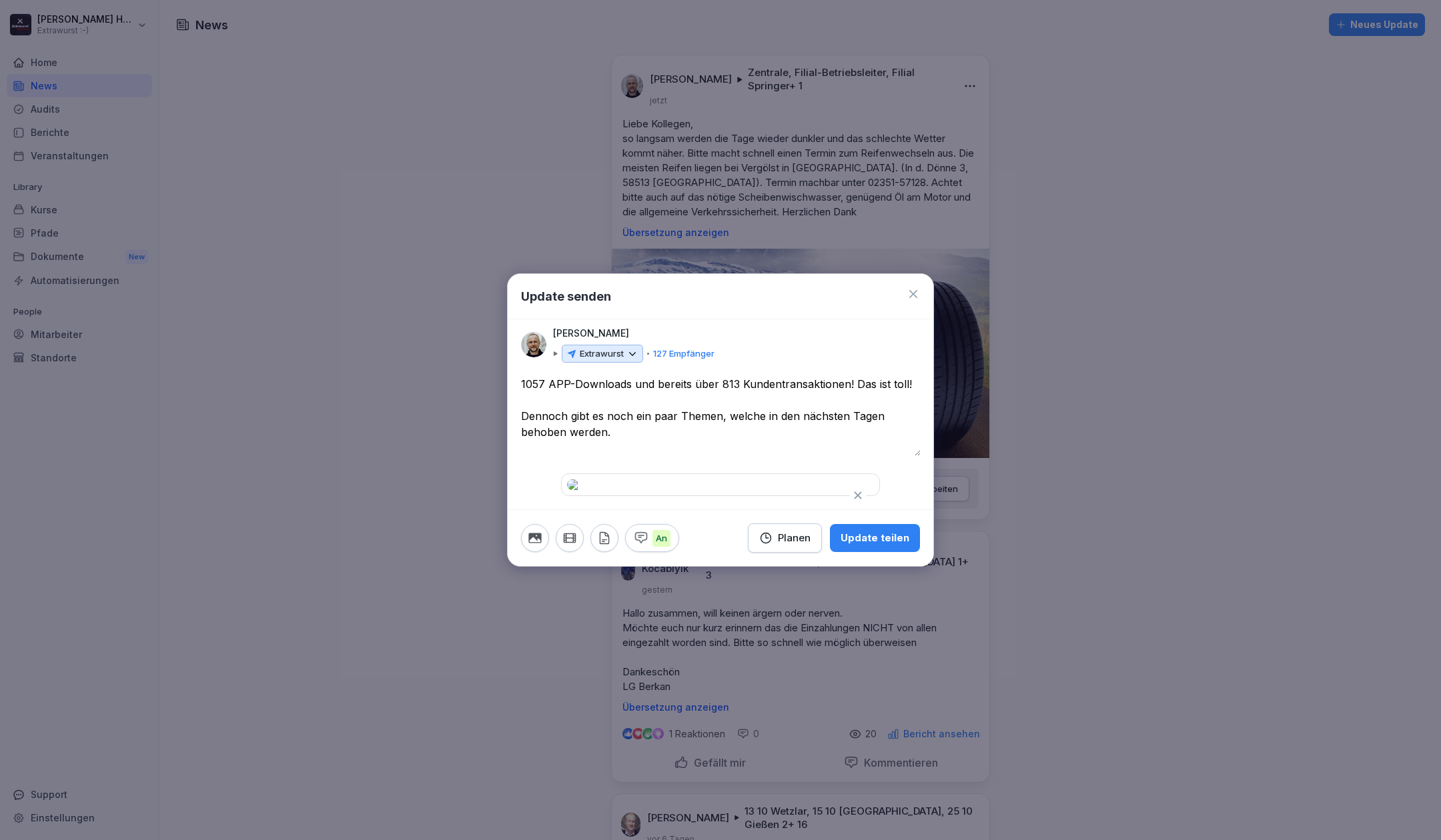
paste textarea "**********"
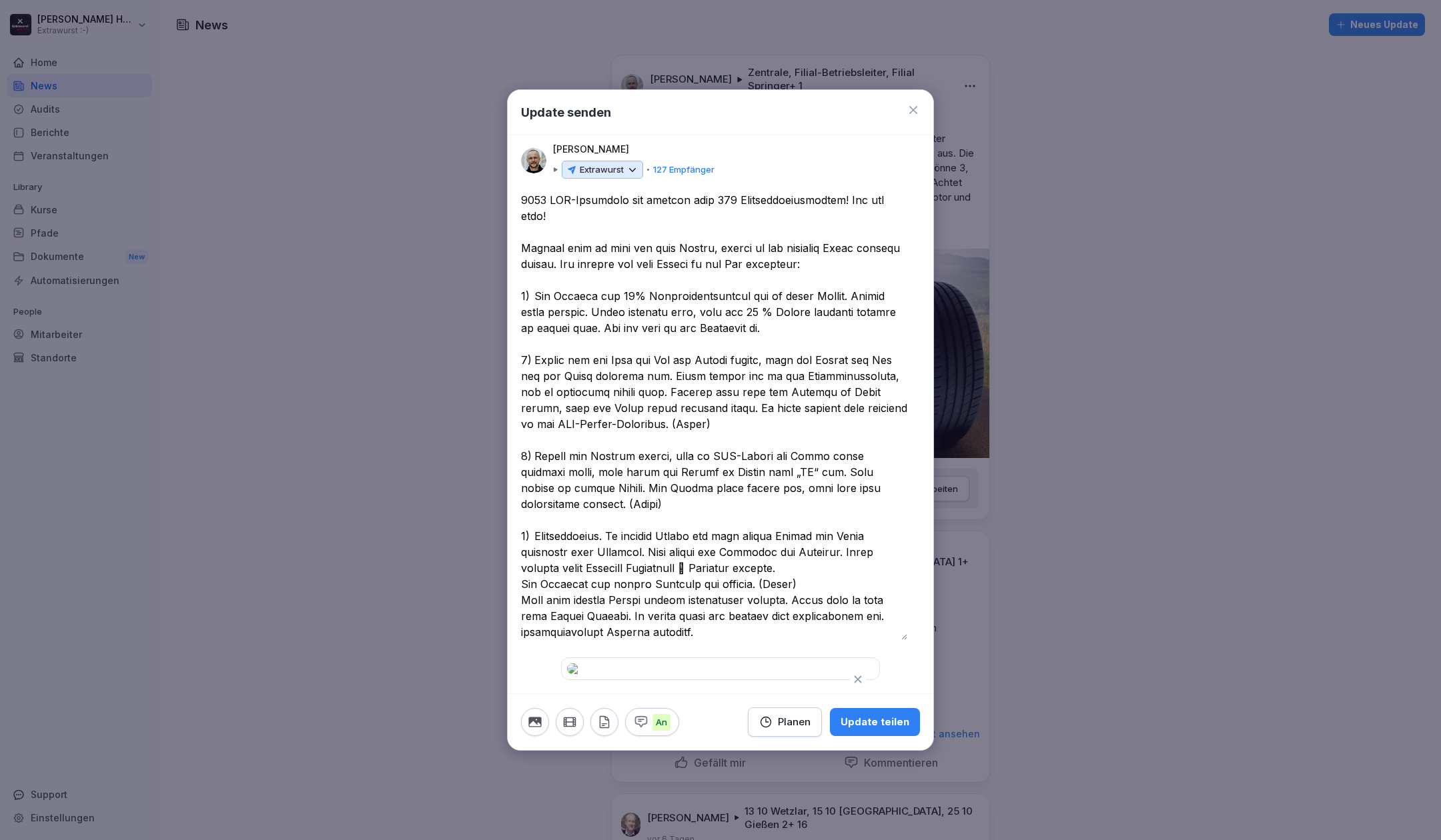
click at [707, 202] on textarea at bounding box center [714, 416] width 386 height 448
click at [742, 201] on textarea at bounding box center [714, 416] width 386 height 448
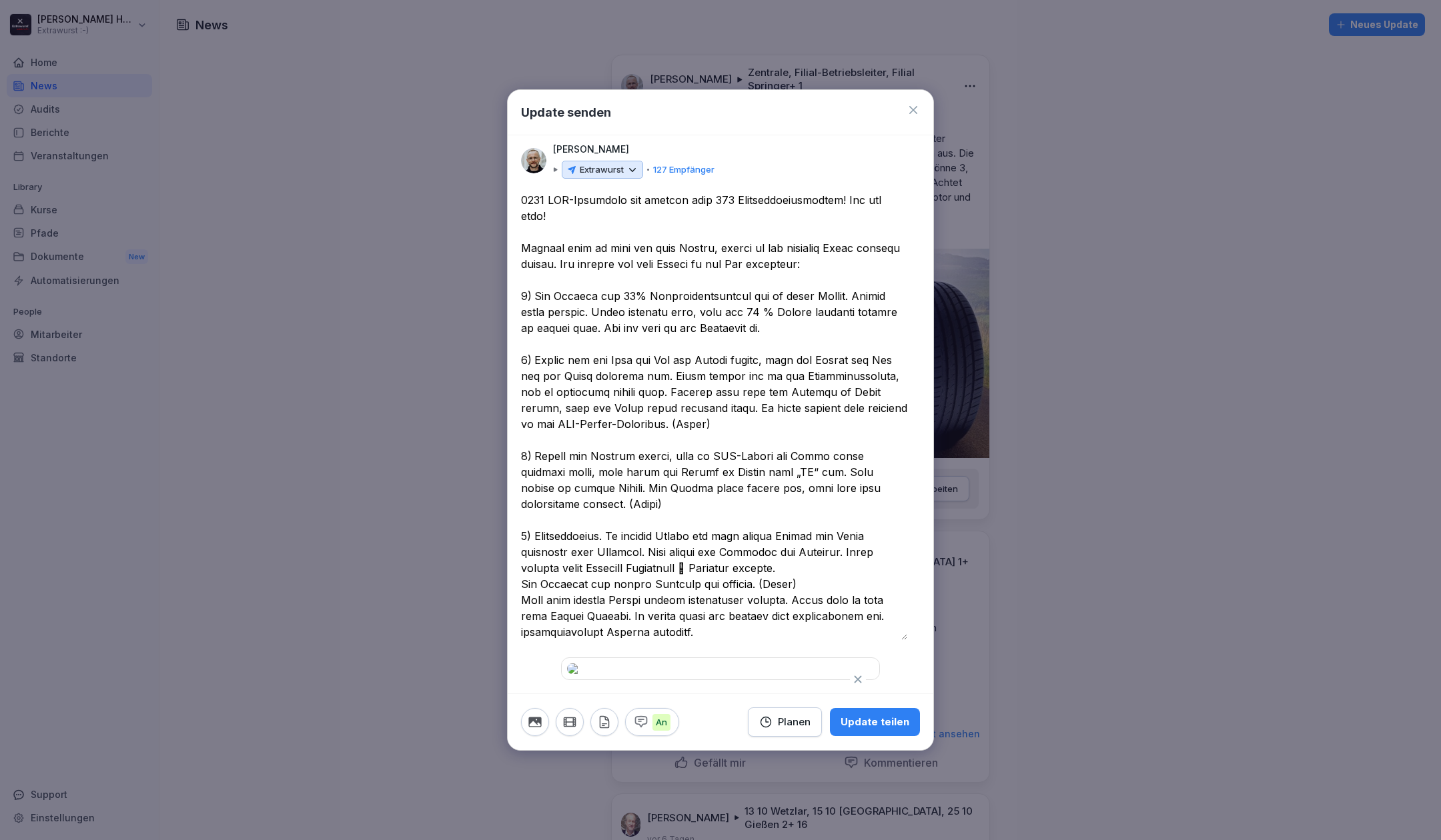
click at [521, 455] on textarea at bounding box center [714, 416] width 386 height 448
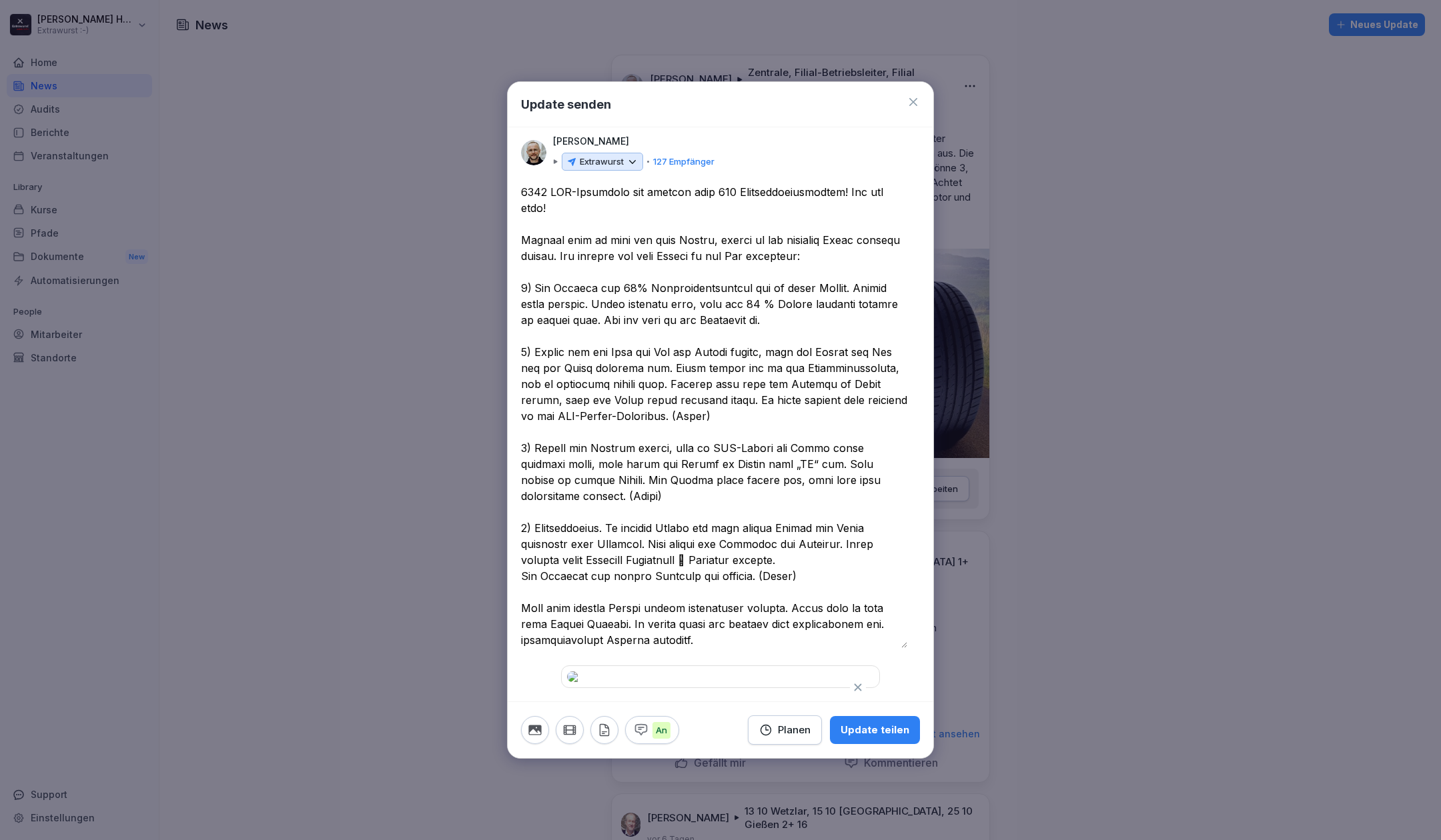
scroll to position [95, 0]
type textarea "**********"
click at [761, 737] on icon "button" at bounding box center [765, 730] width 14 height 14
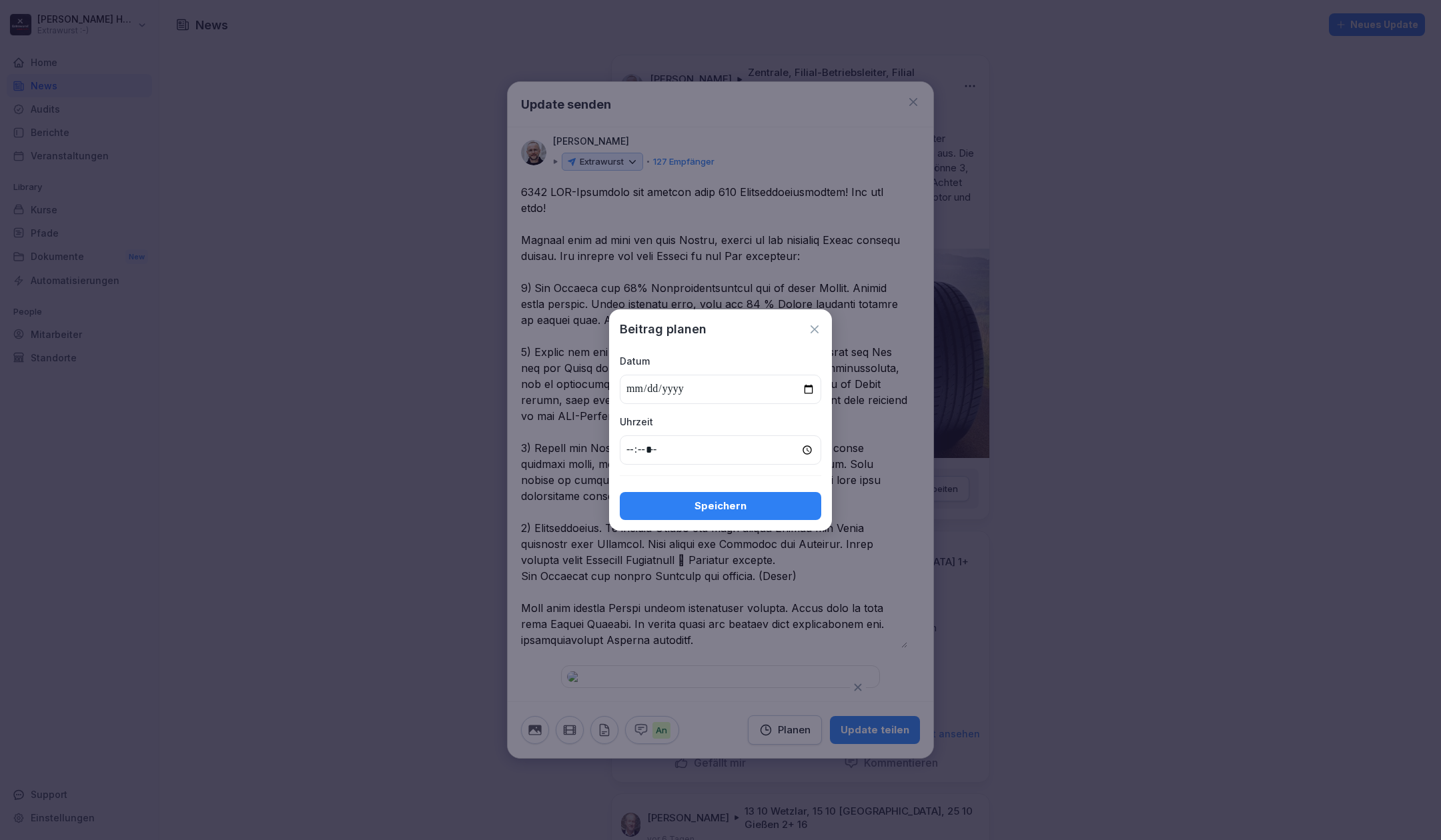
click at [816, 328] on icon at bounding box center [814, 329] width 14 height 14
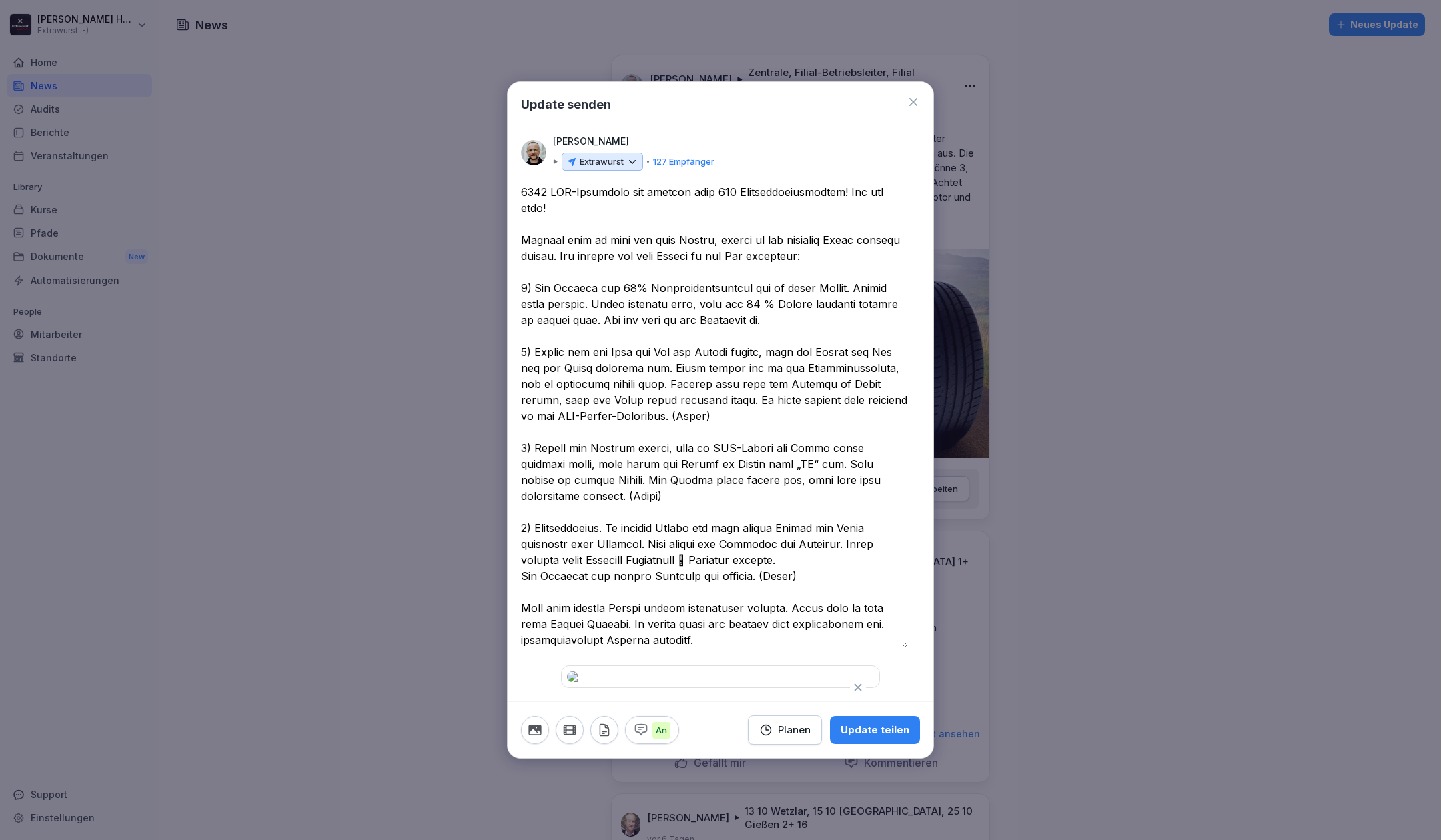
click at [850, 737] on div "Update teilen" at bounding box center [875, 730] width 69 height 14
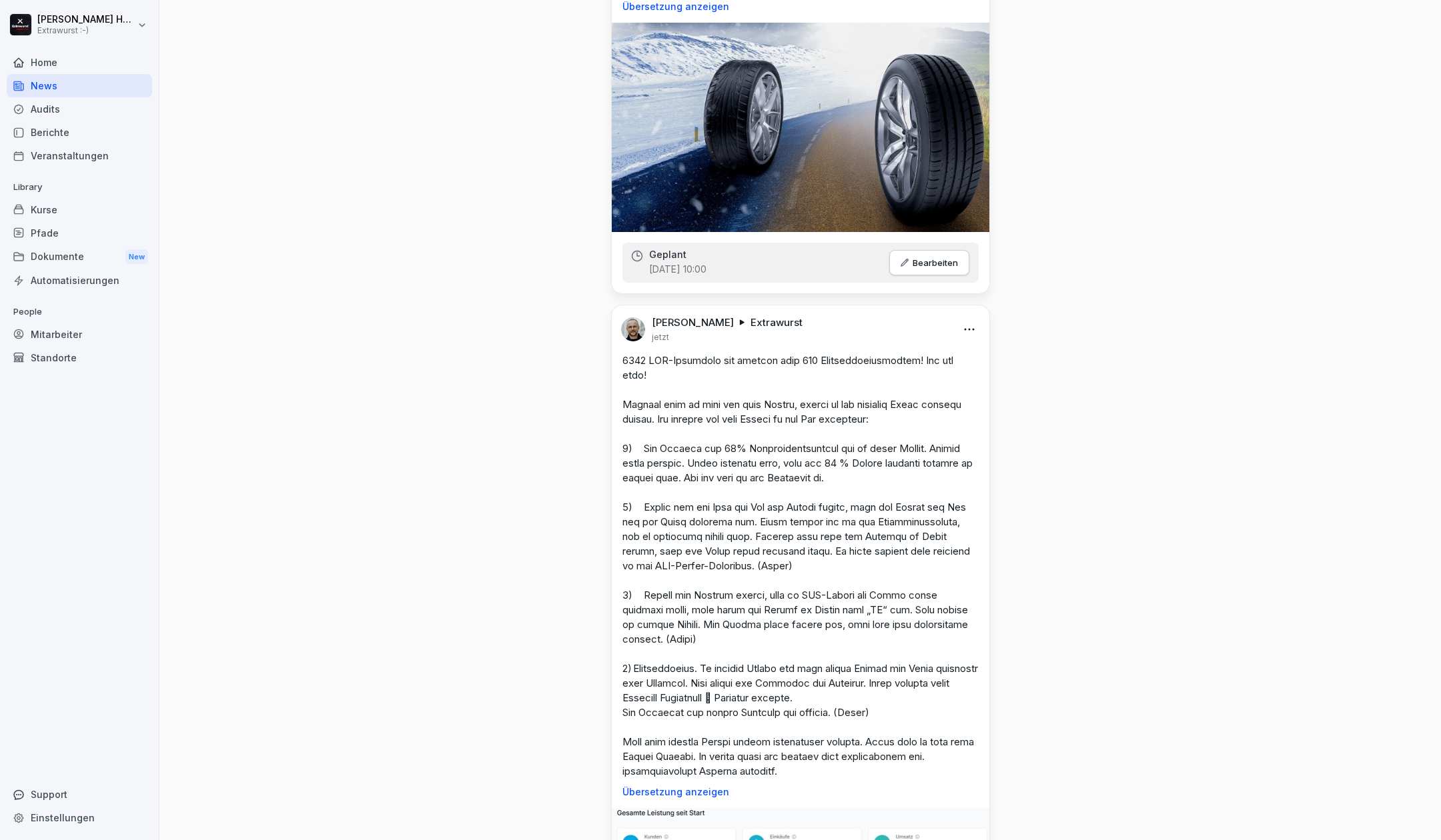
scroll to position [711, 0]
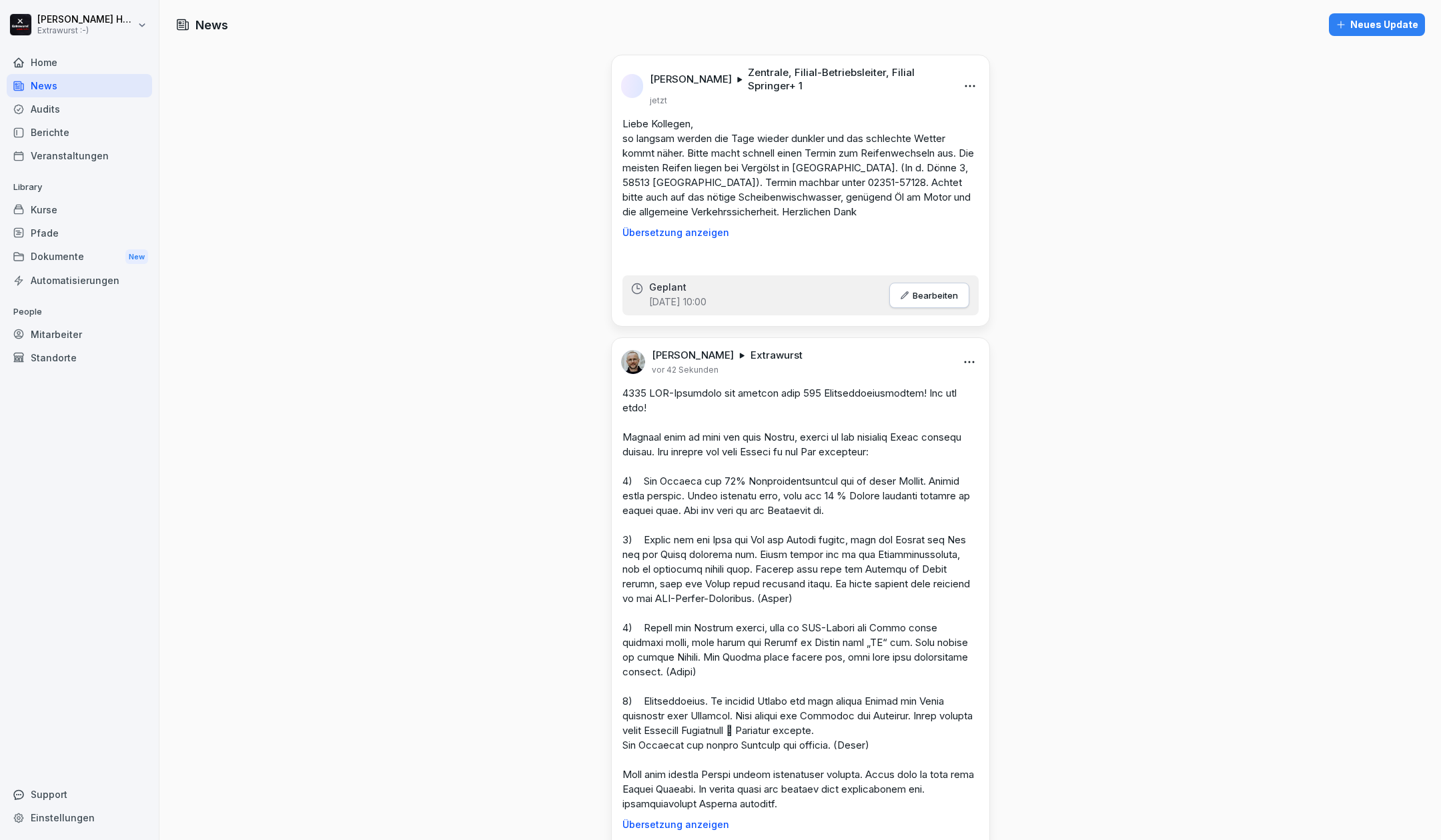
scroll to position [533, 0]
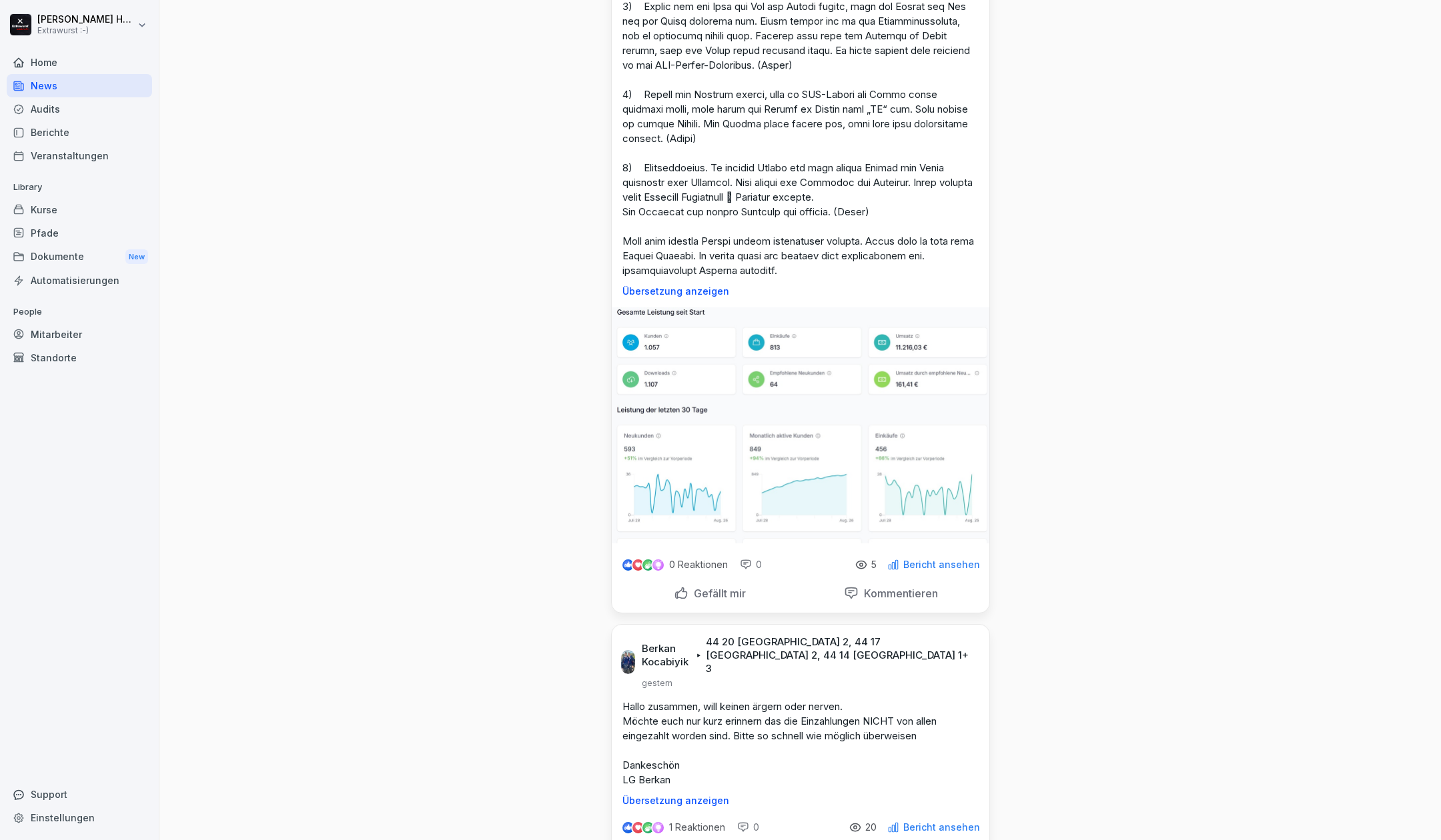
click at [866, 561] on div "5" at bounding box center [866, 565] width 22 height 12
click at [860, 565] on icon at bounding box center [861, 565] width 12 height 12
click at [909, 569] on p "Bericht ansehen" at bounding box center [941, 565] width 77 height 10
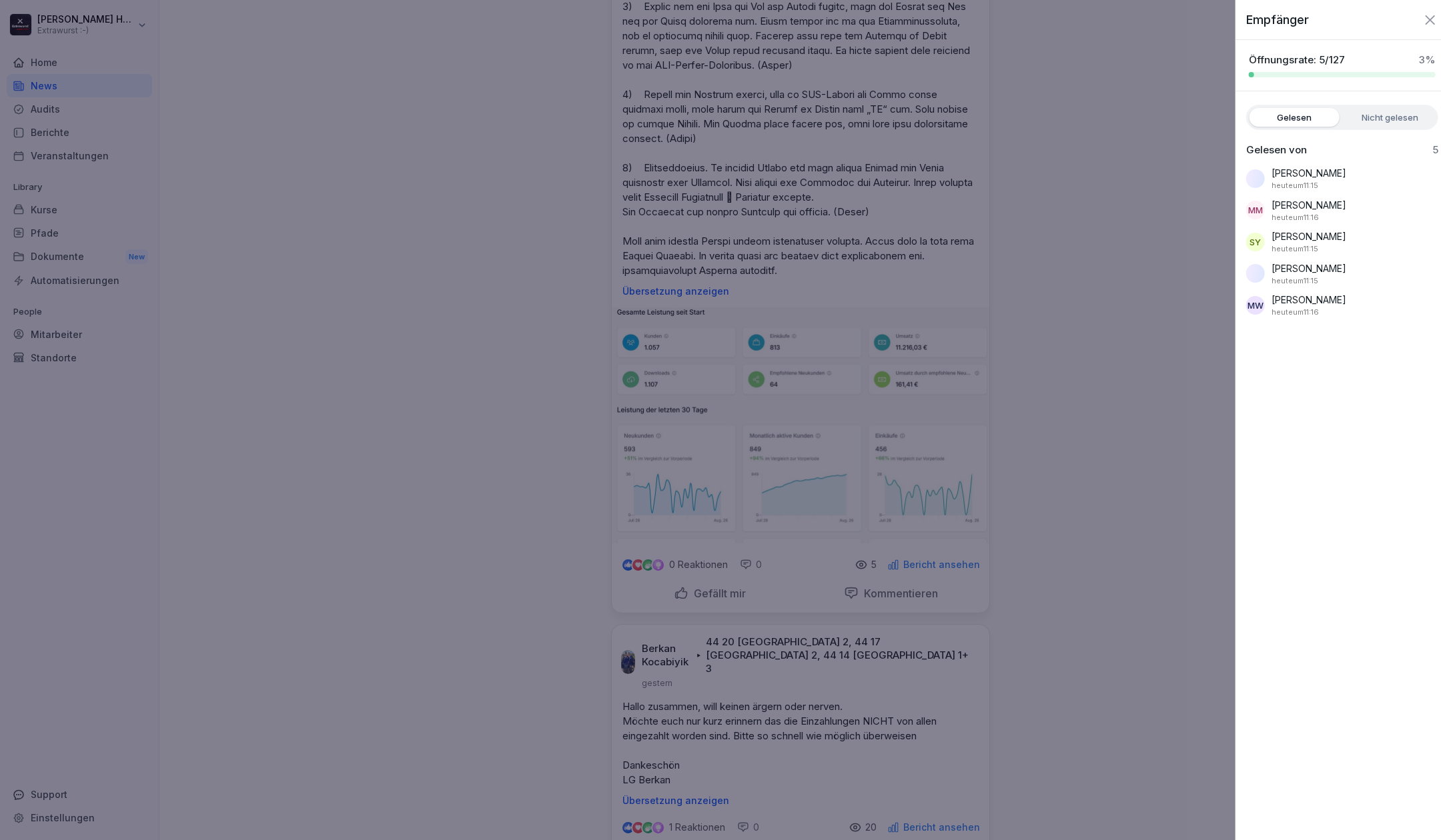
click at [1060, 226] on div at bounding box center [720, 420] width 1441 height 840
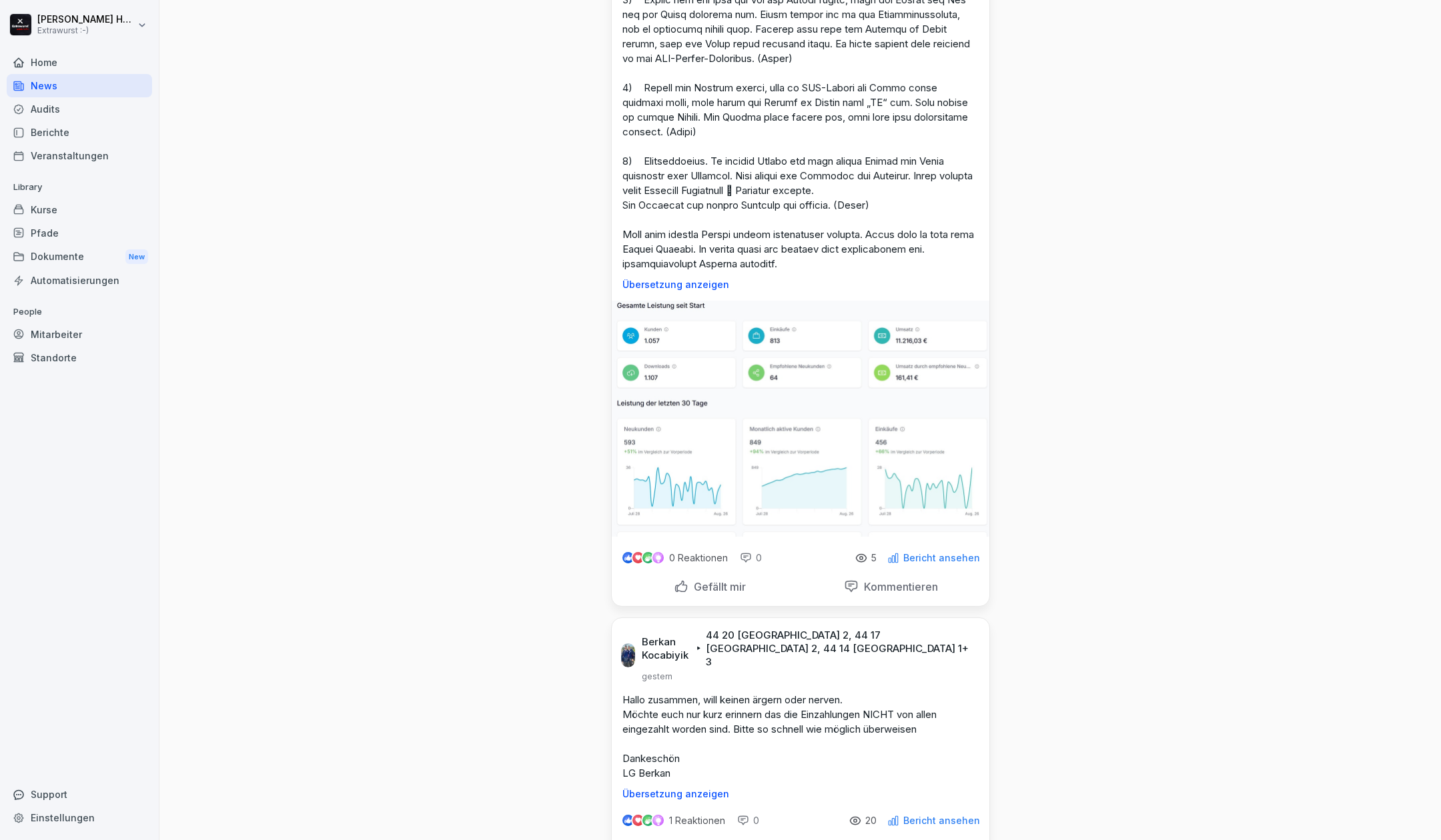
scroll to position [889, 0]
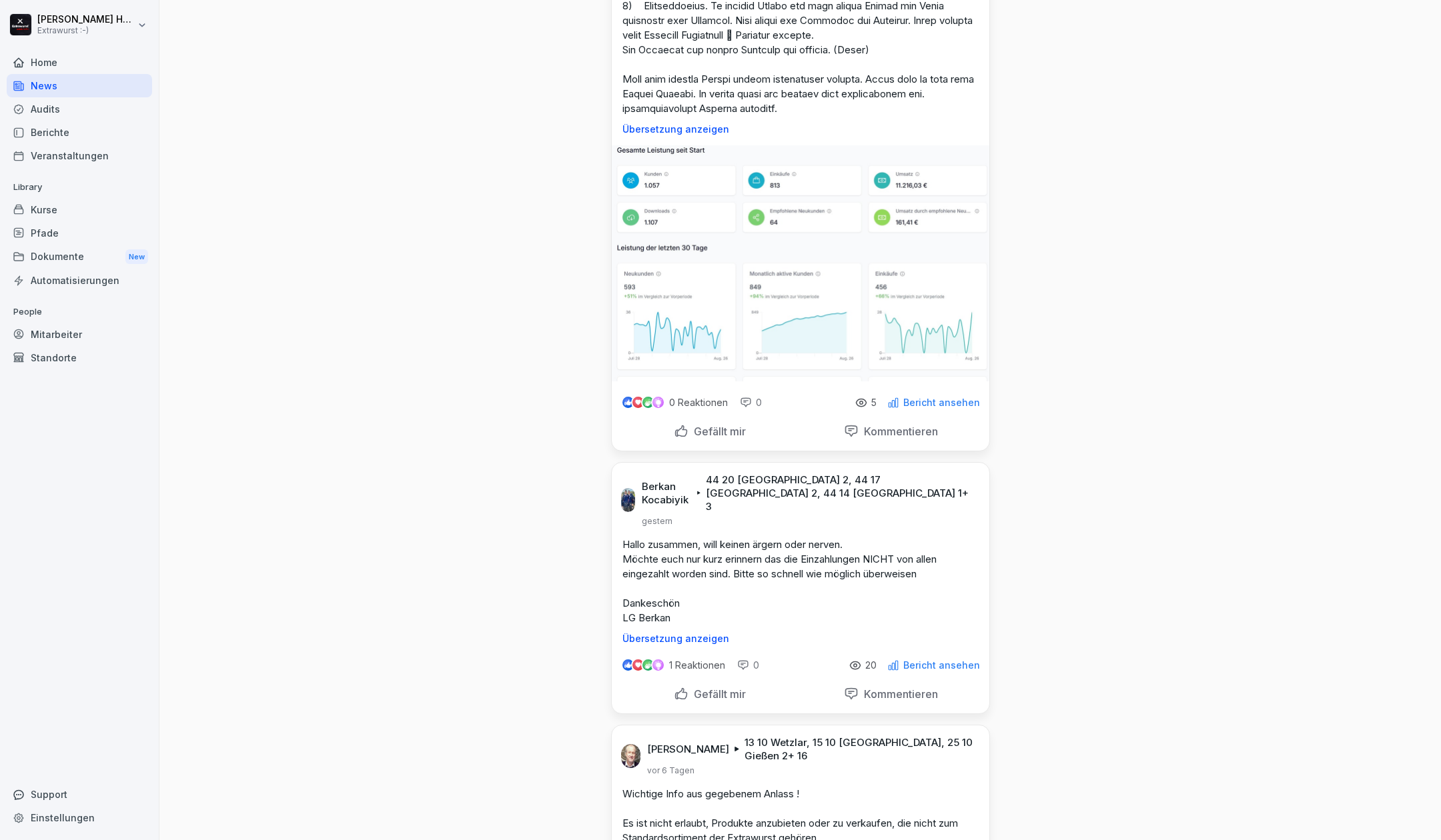
click at [908, 395] on div "0 Reaktionen 0 5 Bericht ansehen" at bounding box center [801, 400] width 378 height 38
click at [909, 401] on p "Bericht ansehen" at bounding box center [941, 402] width 77 height 10
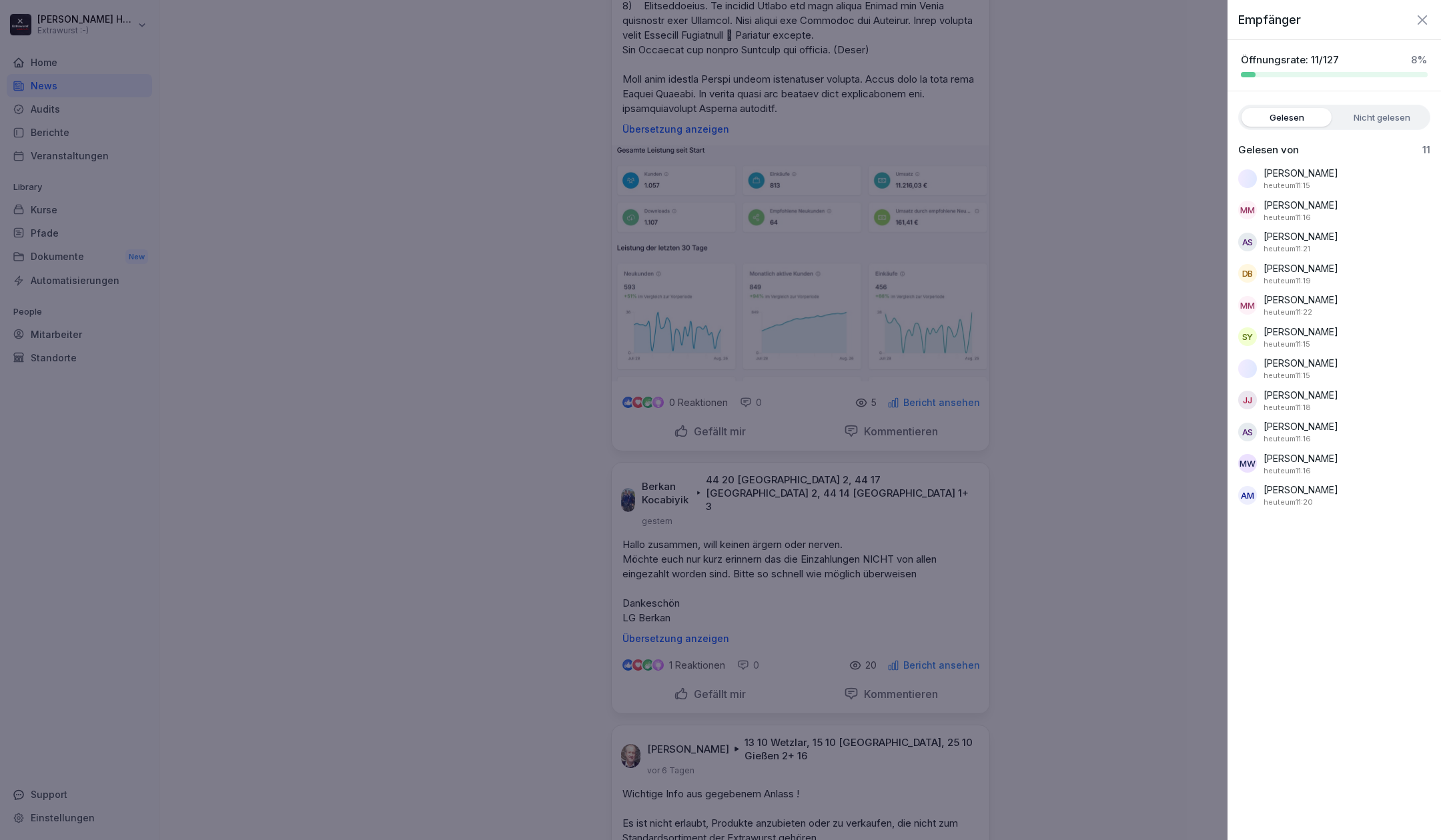
click at [1067, 430] on div at bounding box center [720, 420] width 1441 height 840
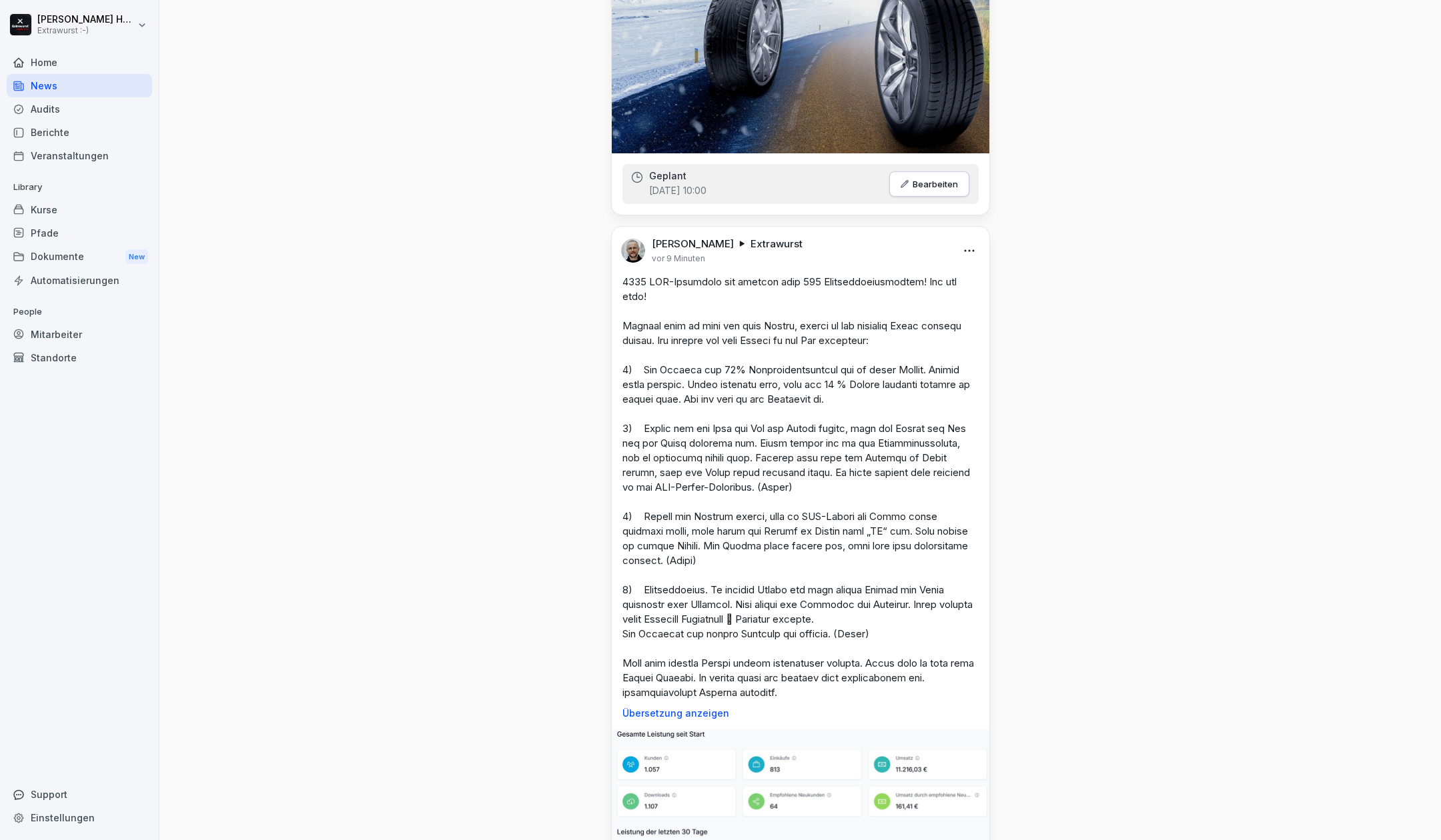
scroll to position [0, 0]
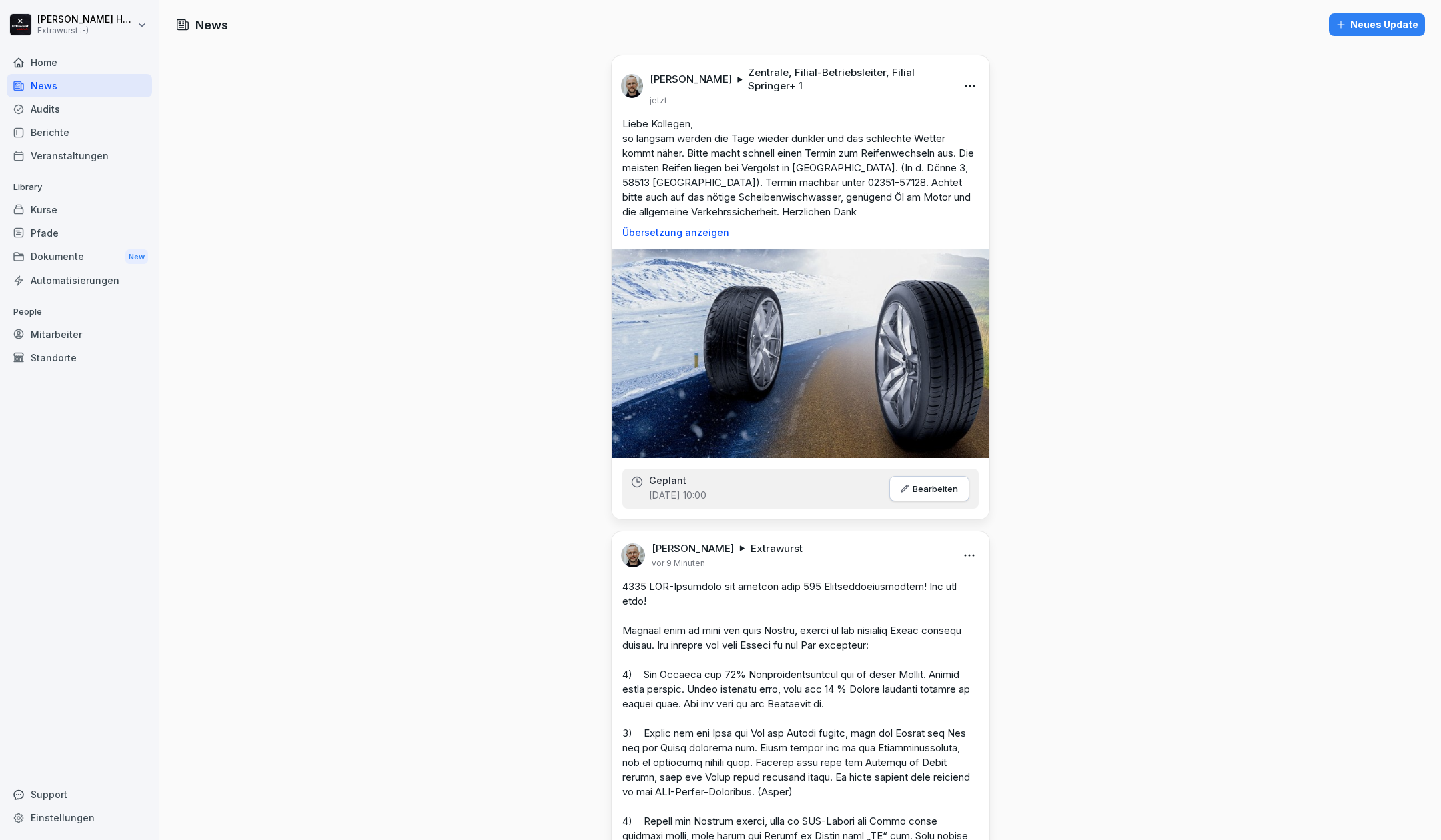
click at [1366, 27] on div "Neues Update" at bounding box center [1377, 25] width 83 height 14
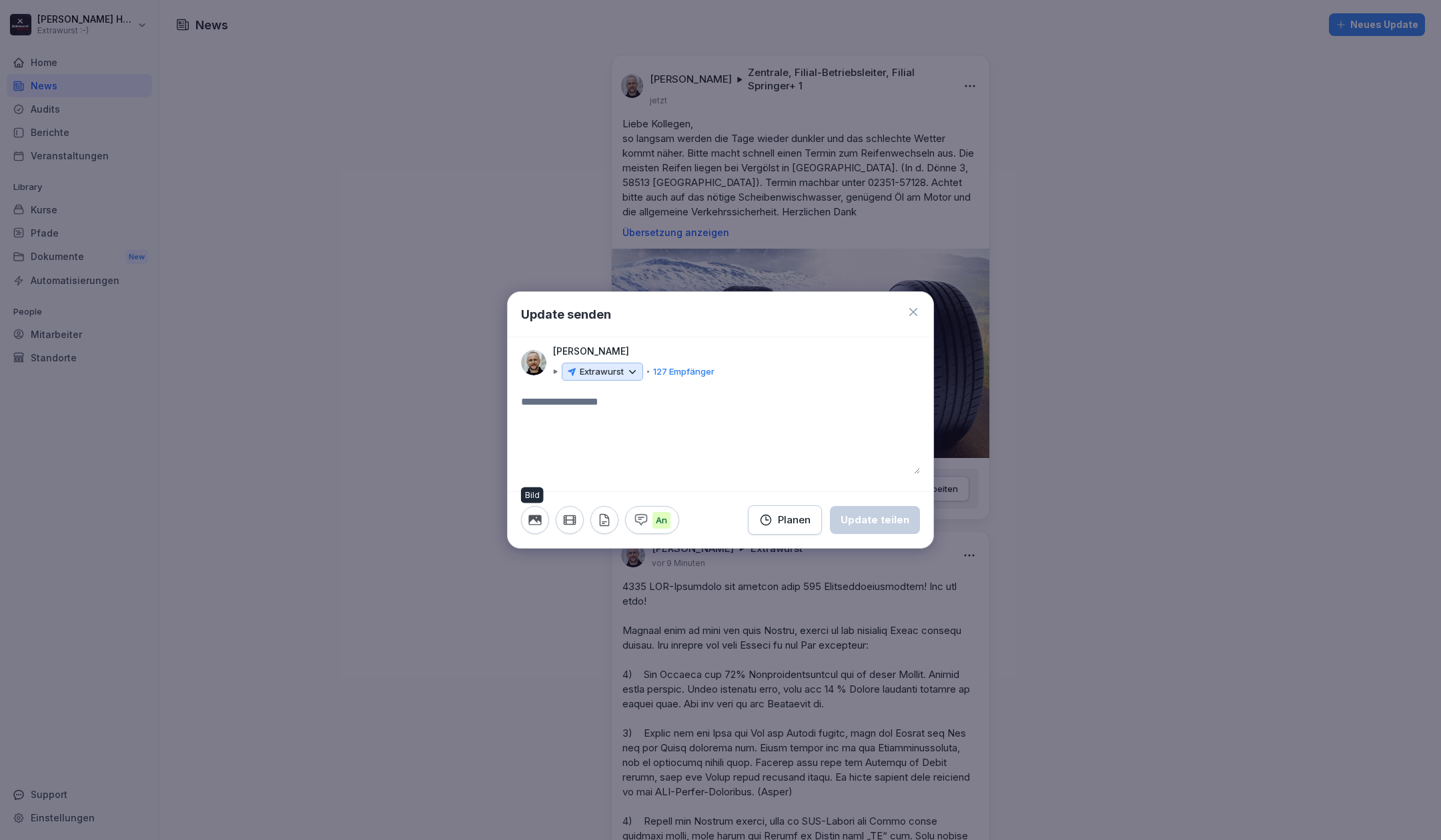
click at [529, 518] on icon "button" at bounding box center [535, 520] width 13 height 10
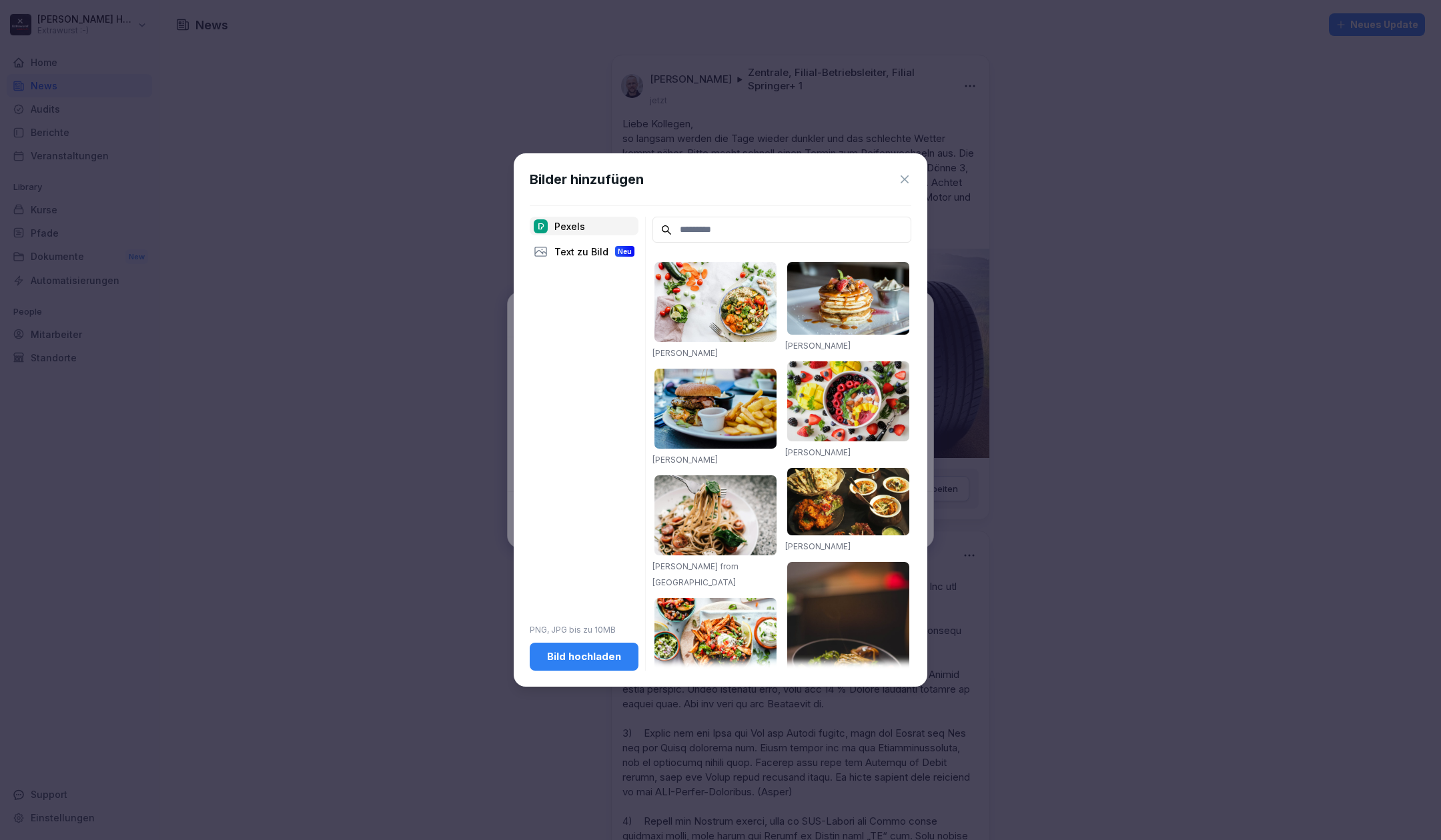
click at [578, 652] on div "Bild hochladen" at bounding box center [584, 657] width 88 height 14
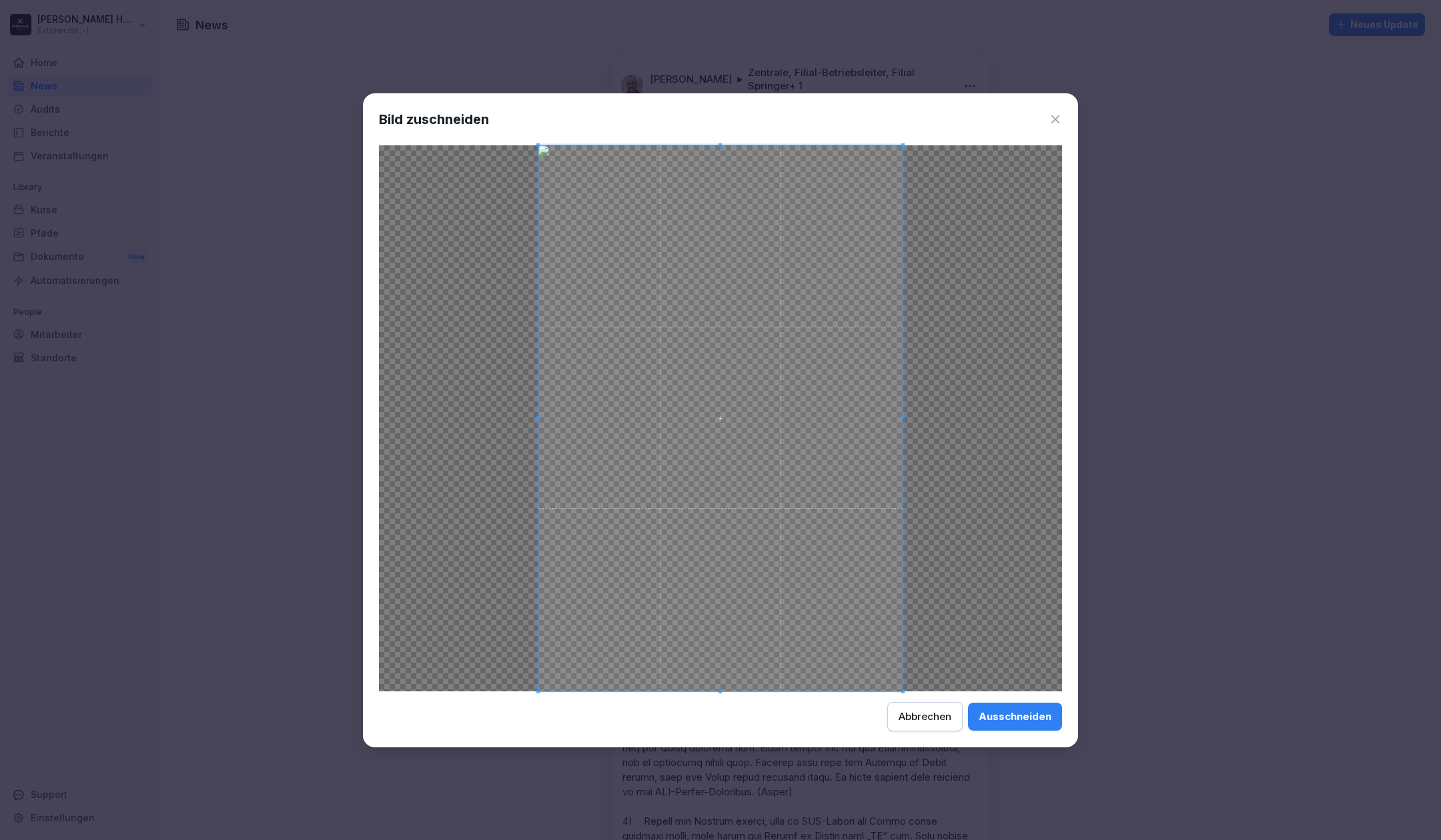
drag, startPoint x: 1000, startPoint y: 706, endPoint x: 754, endPoint y: 395, distance: 396.5
click at [999, 706] on button "Ausschneiden" at bounding box center [1014, 716] width 94 height 28
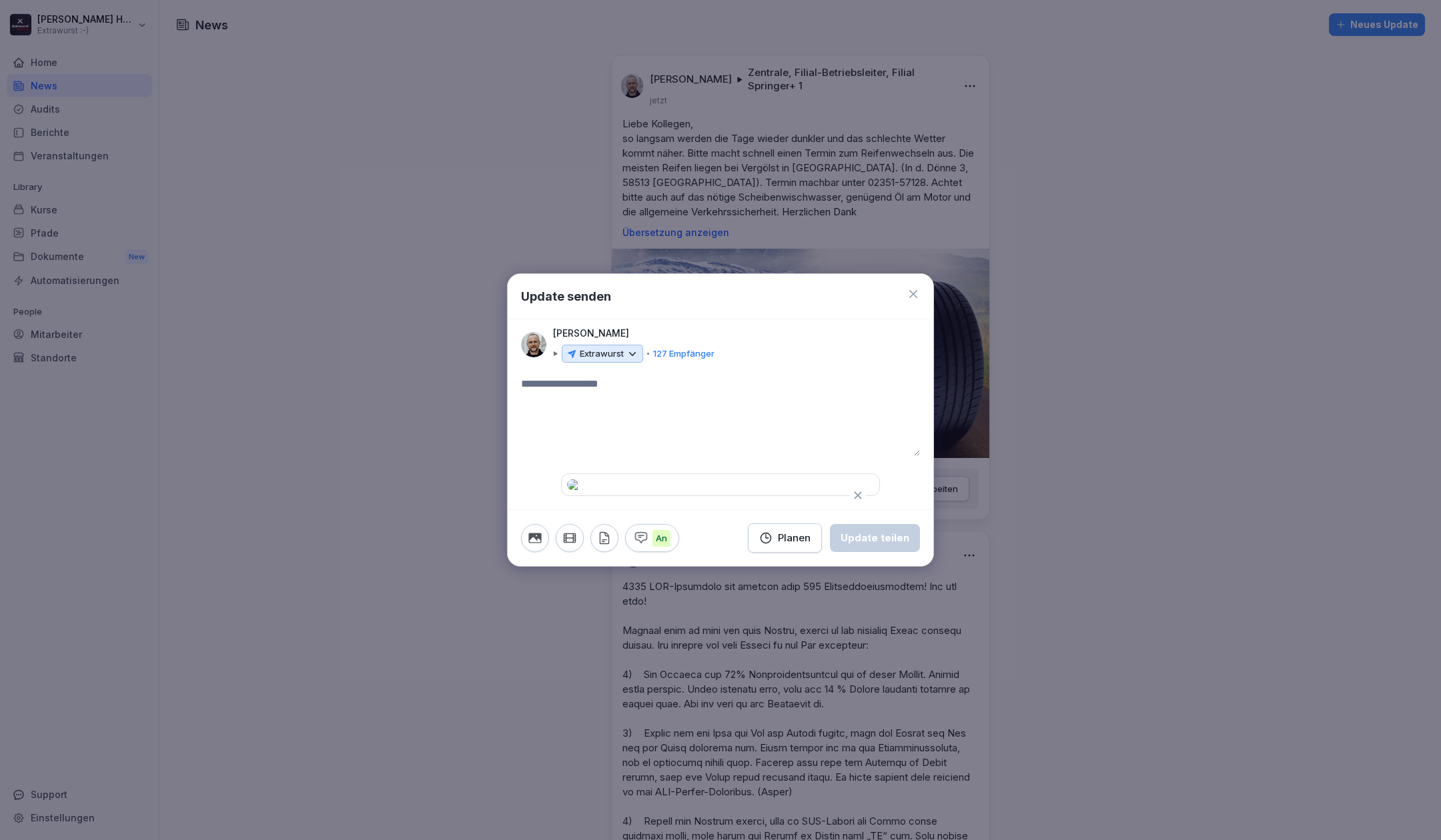
click at [640, 376] on textarea at bounding box center [720, 416] width 399 height 80
type textarea "**********"
